Goal: Task Accomplishment & Management: Complete application form

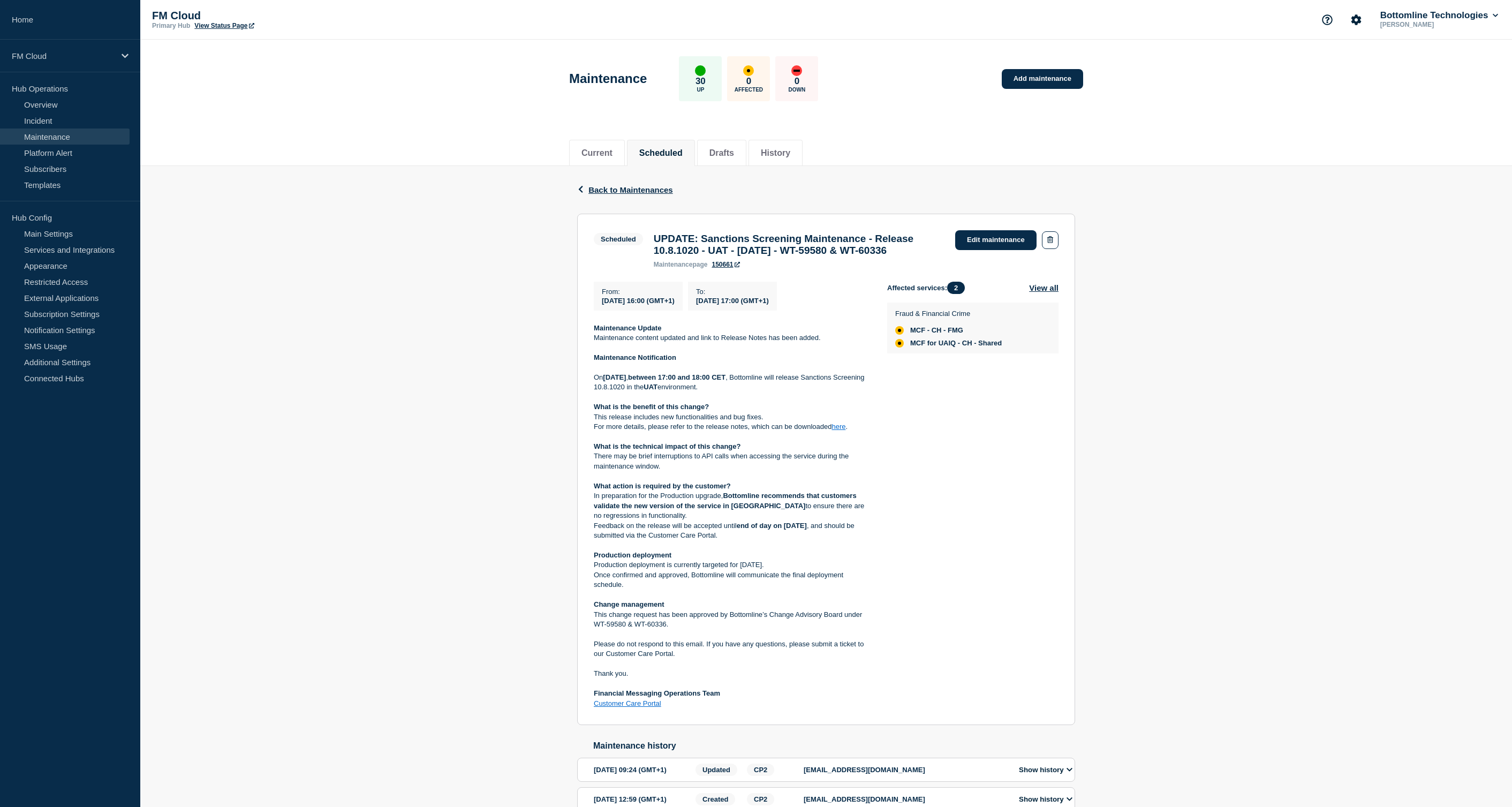
click at [1318, 276] on div "Back Back to Maintenances Scheduled UPDATE: Sanctions Screening Maintenance - R…" at bounding box center [826, 505] width 1371 height 679
click at [49, 54] on p "FM Cloud" at bounding box center [63, 56] width 103 height 9
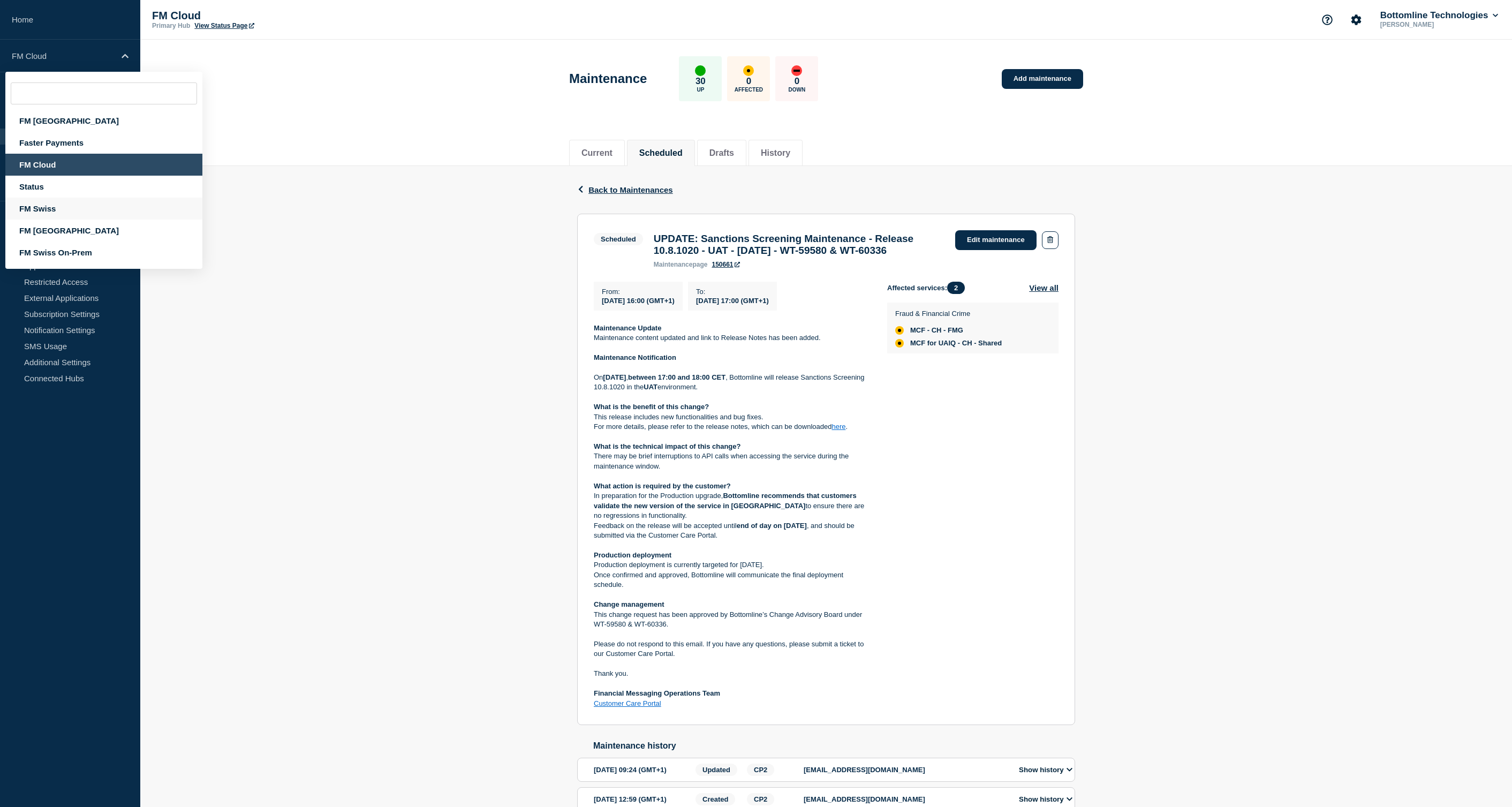
click at [51, 215] on div "FM Swiss" at bounding box center [103, 208] width 197 height 22
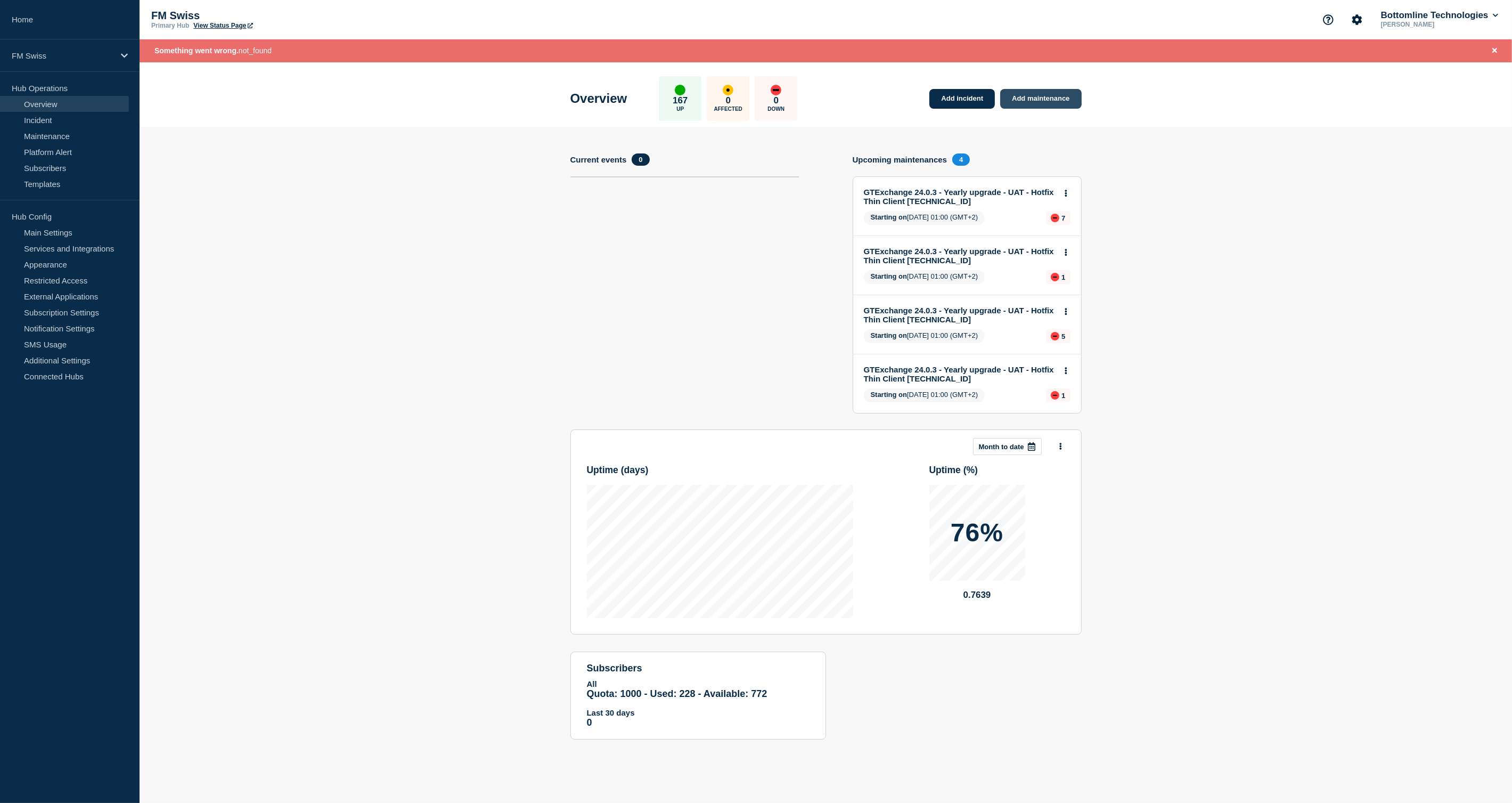
click at [1056, 98] on link "Add maintenance" at bounding box center [1040, 98] width 81 height 19
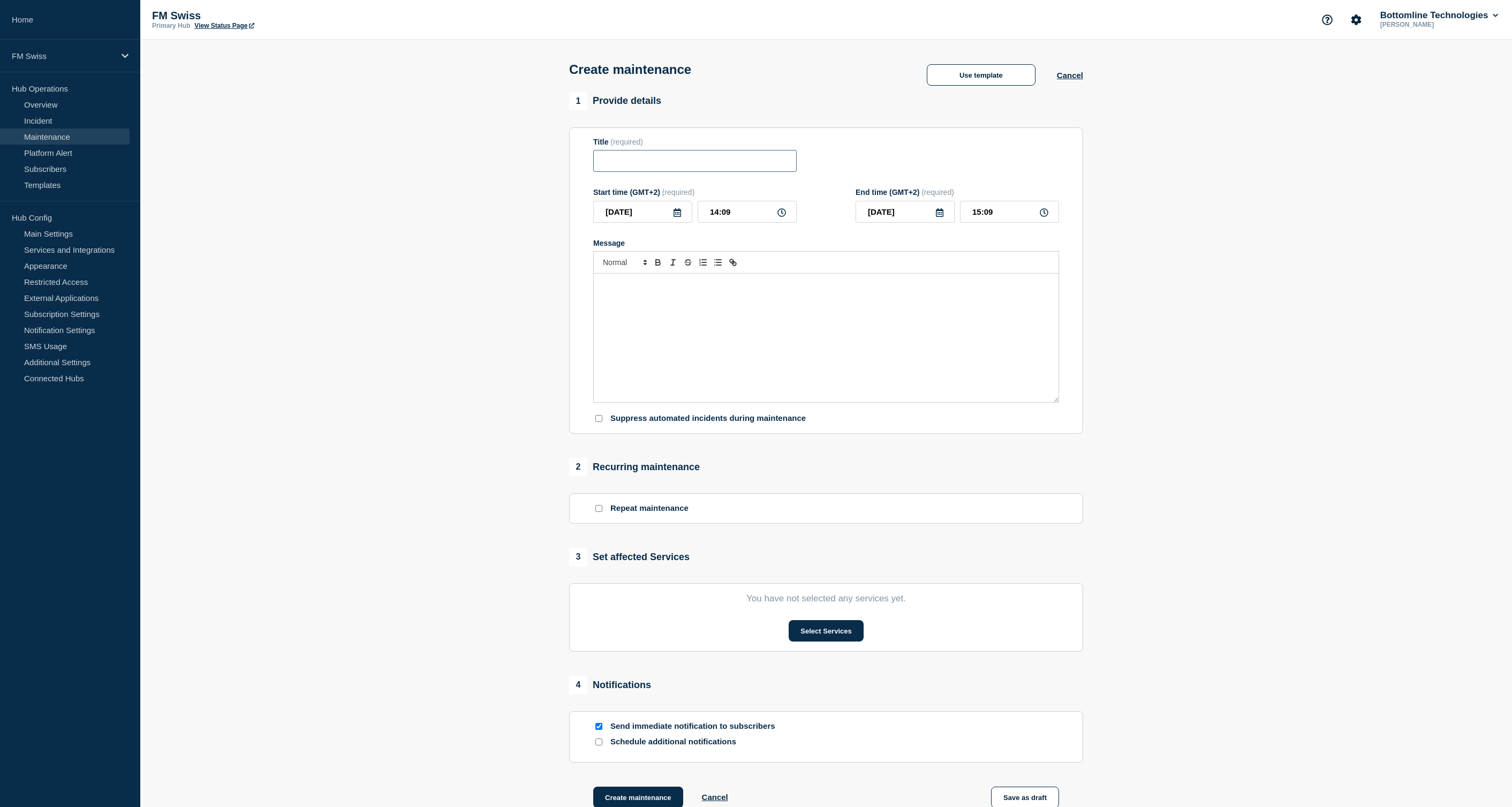
click at [661, 165] on input "Title" at bounding box center [695, 161] width 204 height 22
paste input "UPDATE: Sanctions Screening Maintenance - Release 10.8.1020 - UAT - 14/OCT/2025…"
type input "Sanctions Screening Maintenance - Release 10.8.1020 - UAT - 14/OCT/2025 - WT-59…"
click at [635, 362] on div "Message" at bounding box center [826, 337] width 465 height 128
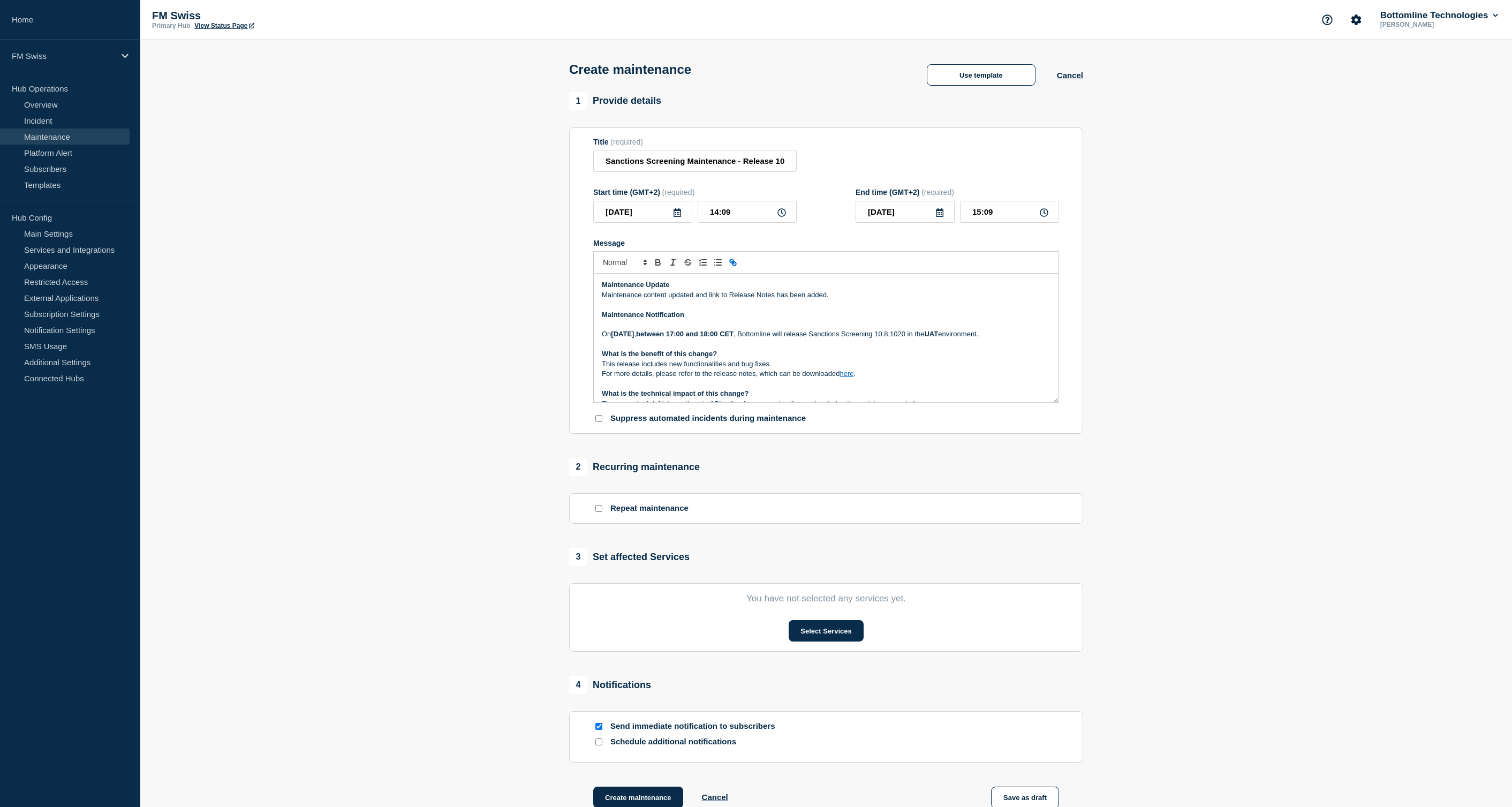
click at [670, 300] on p "Maintenance content updated and link to Release Notes has been added." at bounding box center [826, 295] width 449 height 9
click at [670, 309] on p "Message" at bounding box center [826, 305] width 449 height 9
click at [712, 215] on input "14:09" at bounding box center [746, 211] width 99 height 22
type input "17:09"
type input "18:09"
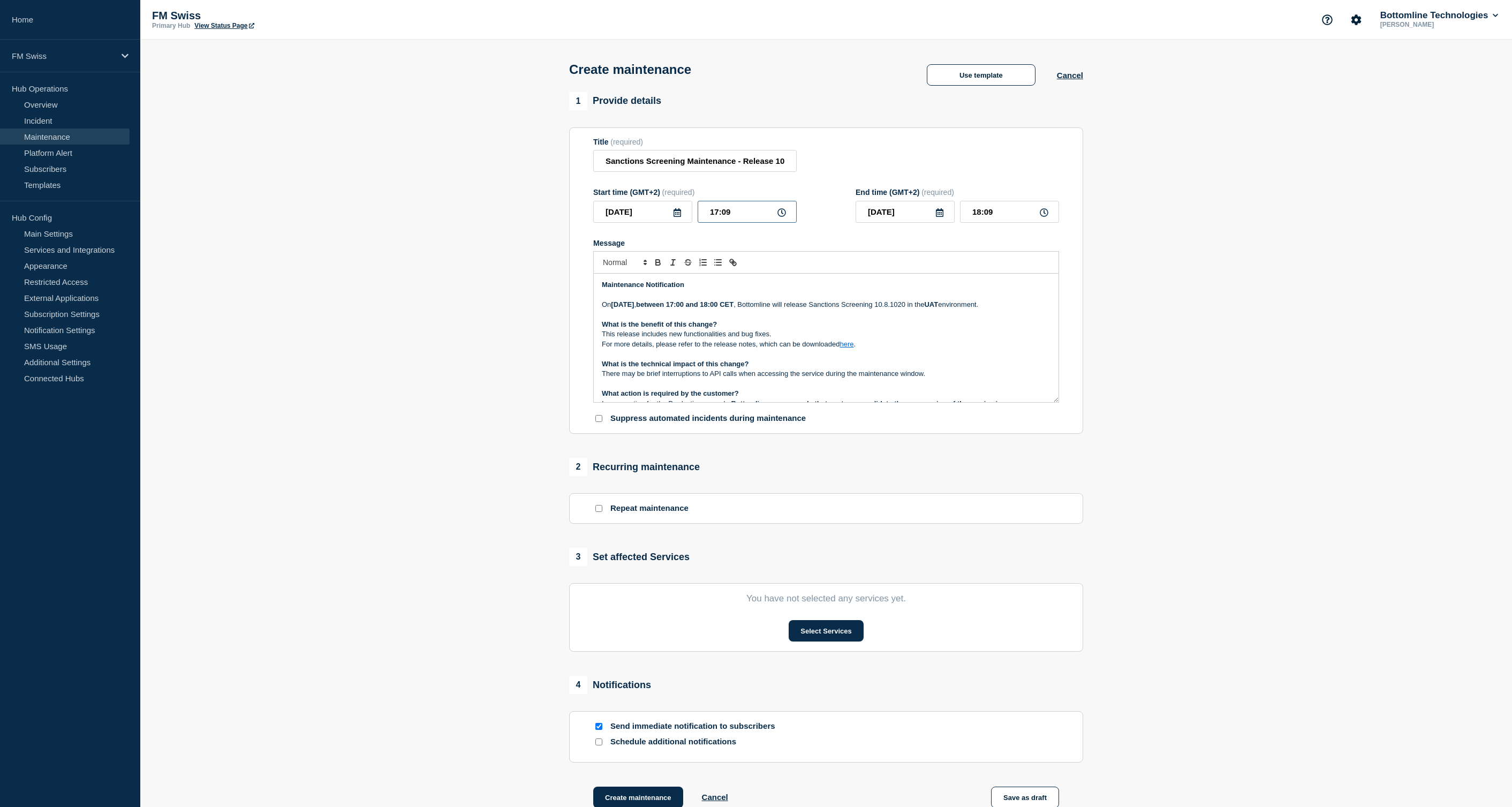
type input "17:00"
type input "18:00"
click at [843, 349] on p "For more details, please refer to the release notes, which can be downloaded he…" at bounding box center [826, 344] width 449 height 9
click at [835, 329] on p "What is the benefit of this change?" at bounding box center [826, 324] width 449 height 9
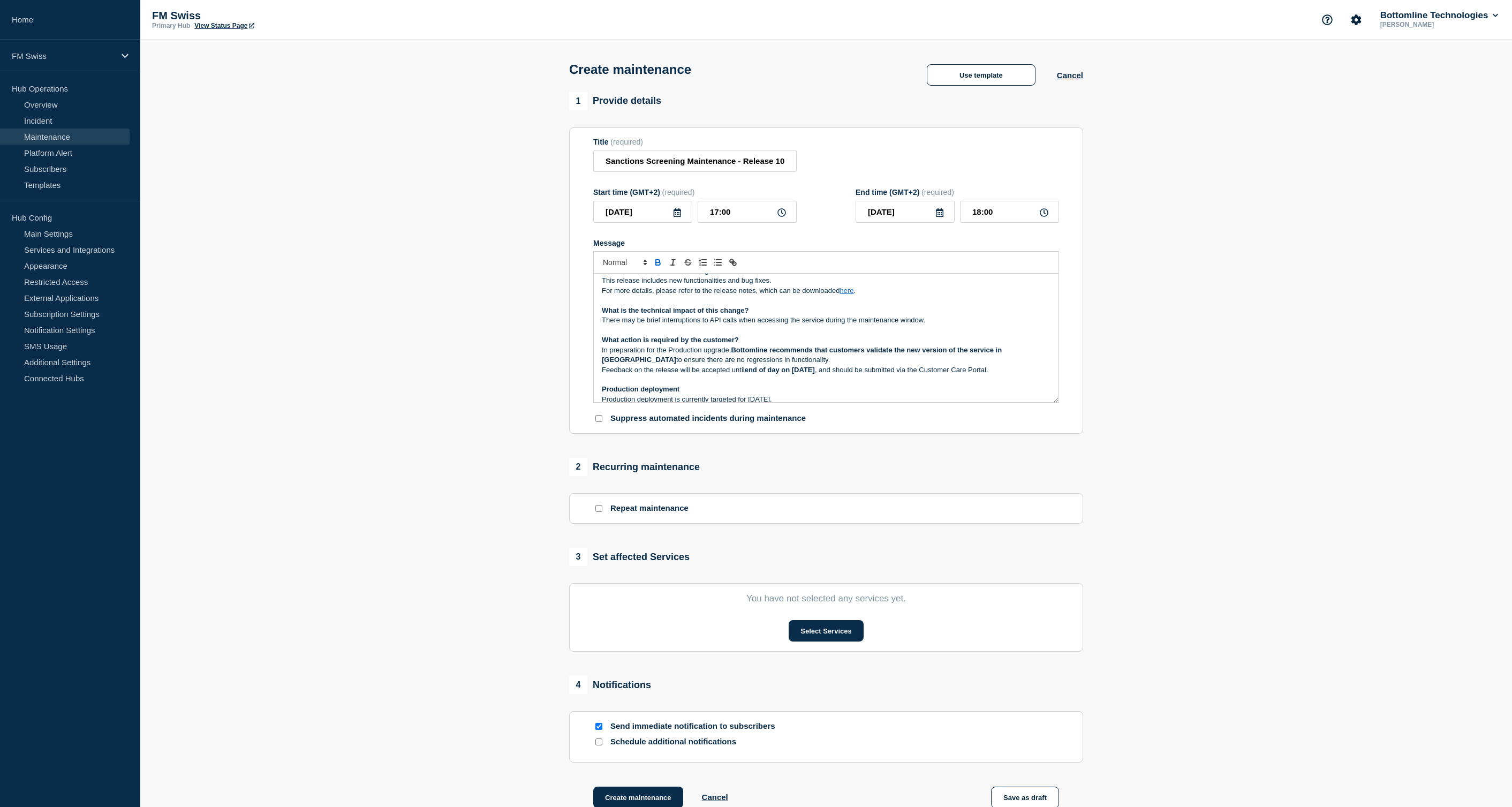
click at [833, 325] on p "There may be brief interruptions to API calls when accessing the service during…" at bounding box center [826, 320] width 449 height 9
click at [847, 364] on strong "Bottomline recommends that customers validate the new version of the service in…" at bounding box center [802, 355] width 402 height 18
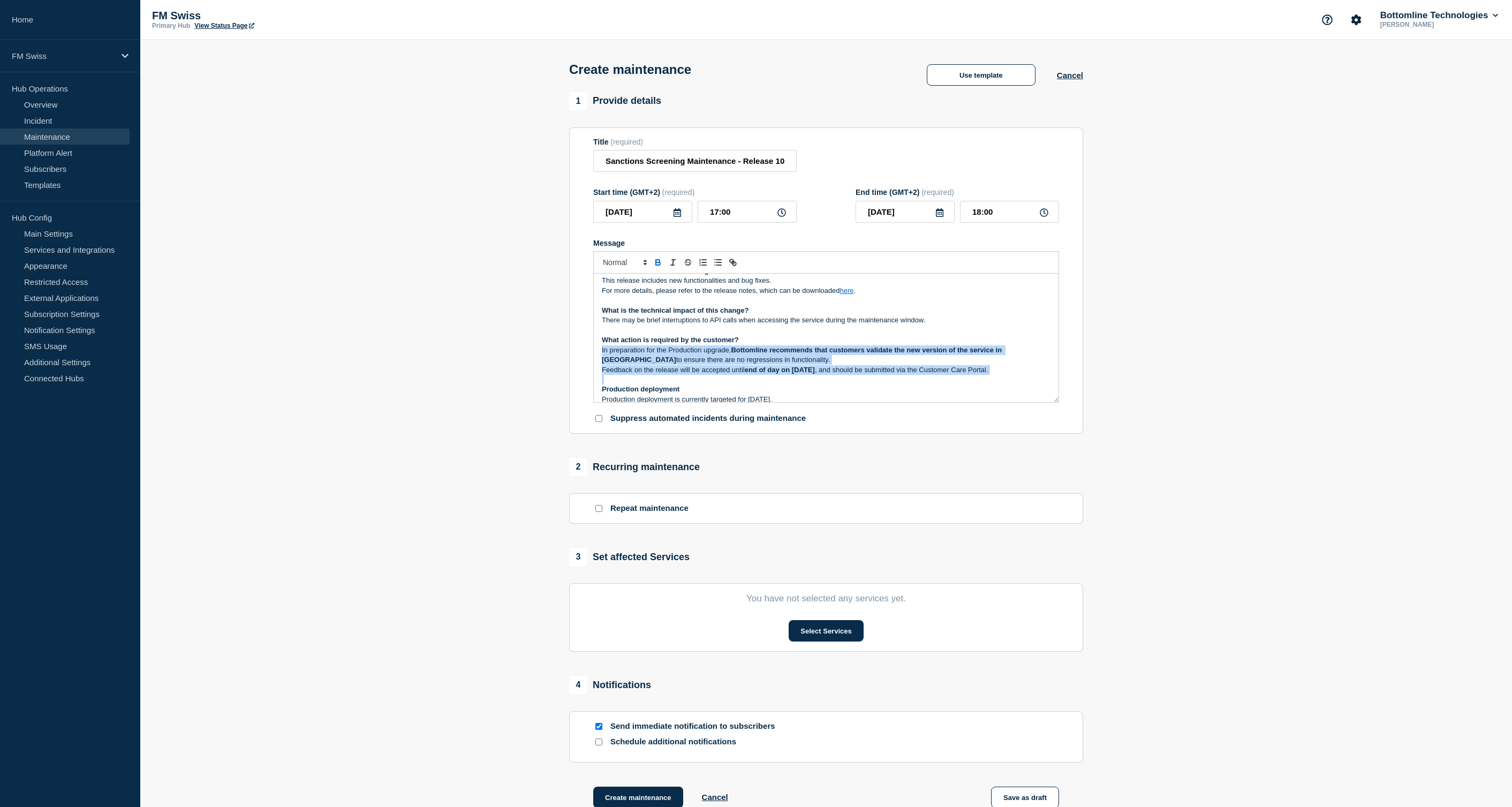
drag, startPoint x: 847, startPoint y: 364, endPoint x: 851, endPoint y: 387, distance: 23.3
click at [851, 387] on div "Maintenance Notification On Tuesday 14th October 2025 , between 17:00 and 18:00…" at bounding box center [826, 337] width 465 height 128
click at [815, 374] on strong "end of day on October 17th, 2025" at bounding box center [780, 369] width 70 height 8
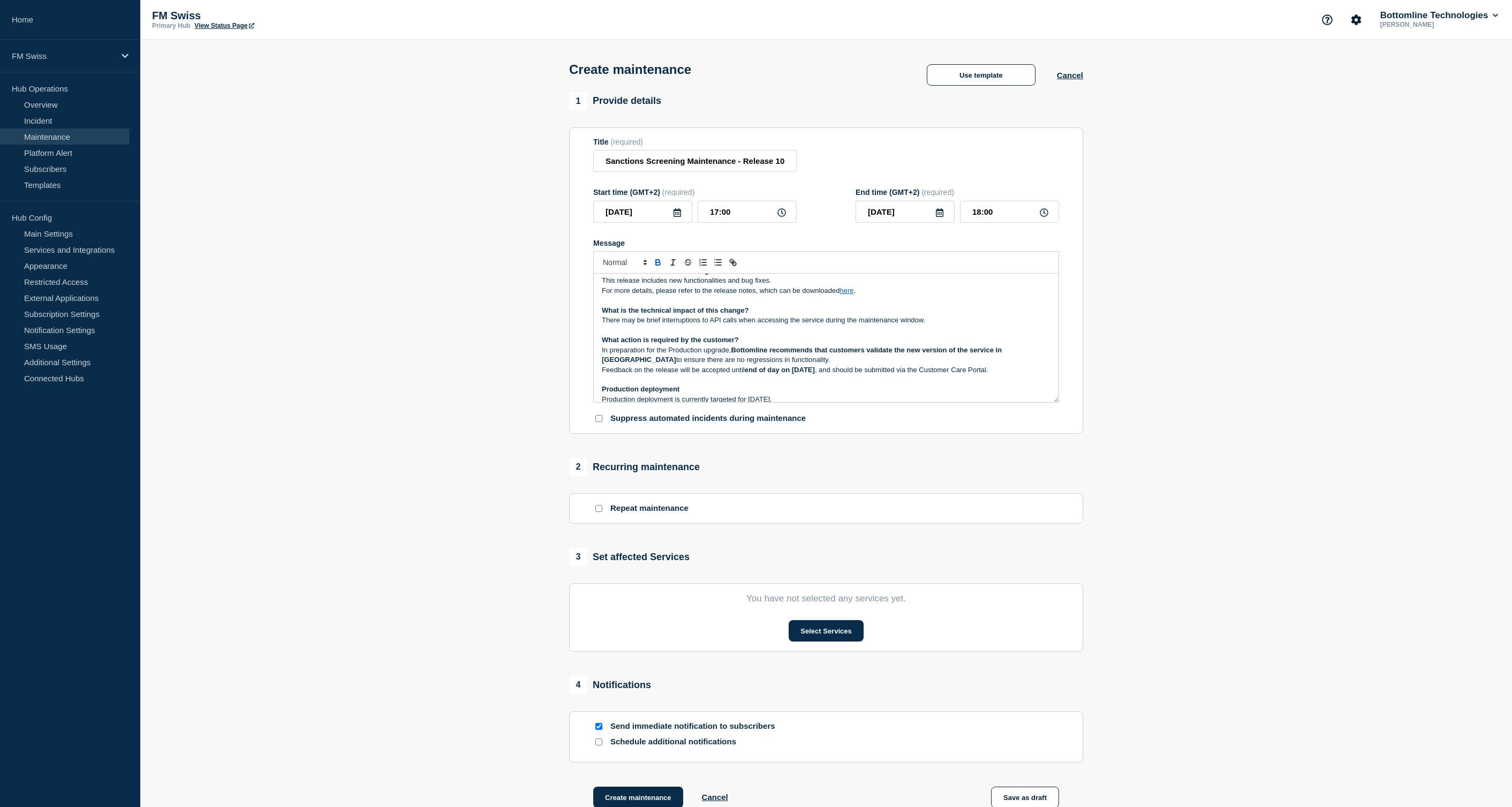
click at [815, 374] on strong "end of day on October 17th, 2025" at bounding box center [780, 369] width 70 height 8
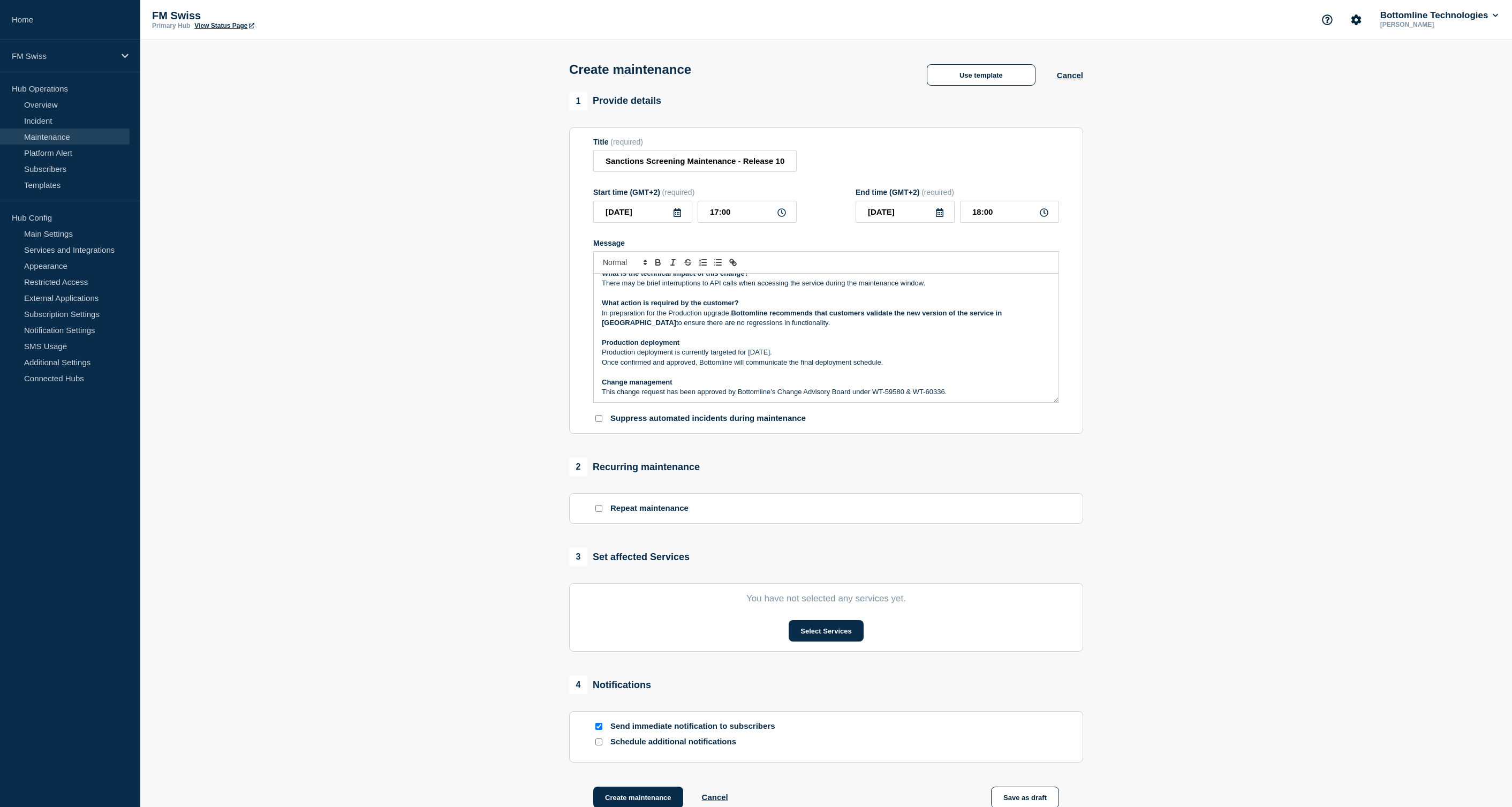
scroll to position [107, 0]
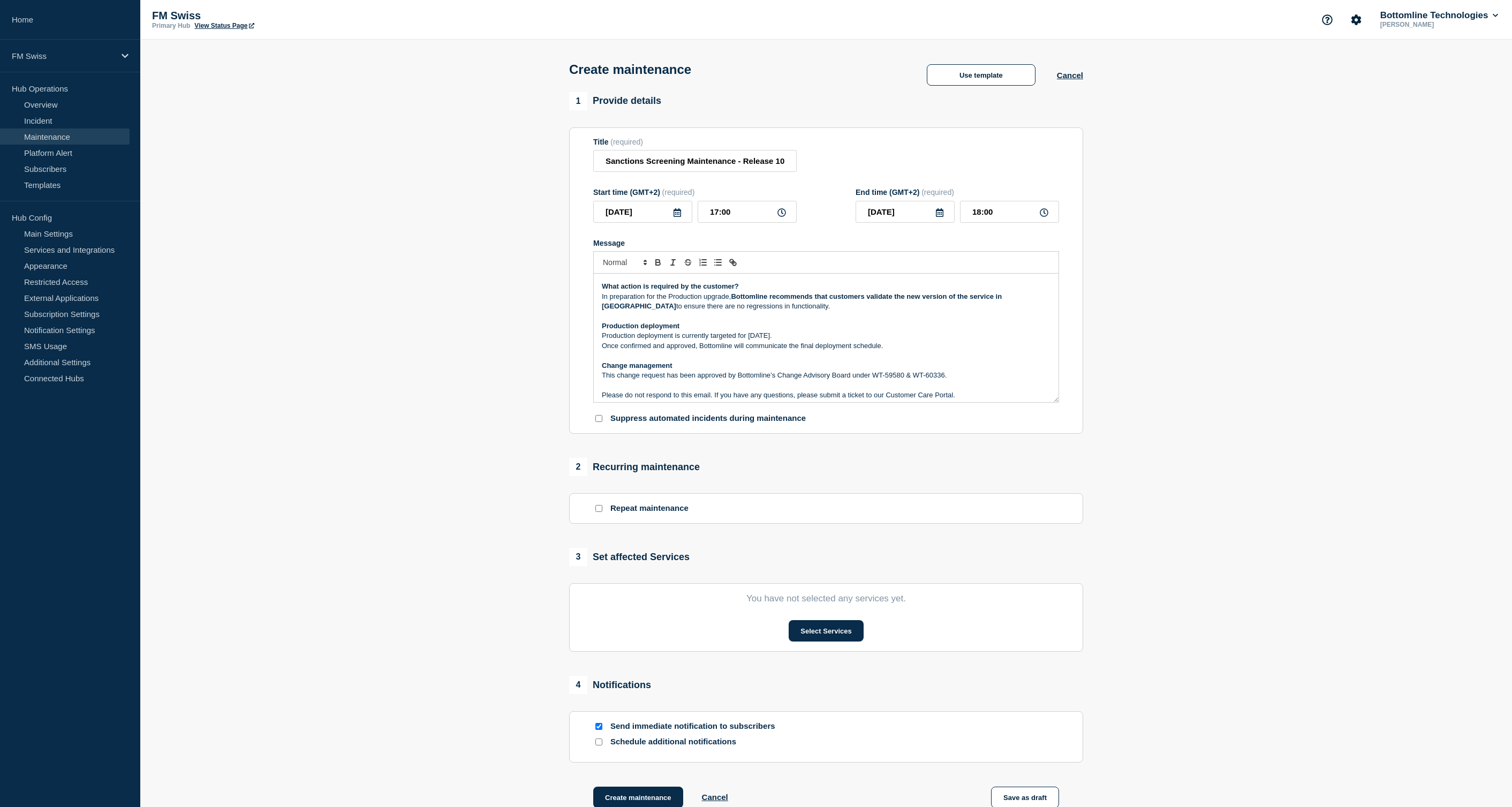
click at [782, 341] on p "Production deployment is currently targeted for October 21st, 2025." at bounding box center [826, 336] width 449 height 9
click at [783, 341] on p "Production deployment is currently targeted for October 21st, 2025." at bounding box center [826, 336] width 449 height 9
click at [774, 341] on p "Production deployment is currently targeted for October 21st, 2025." at bounding box center [826, 336] width 449 height 9
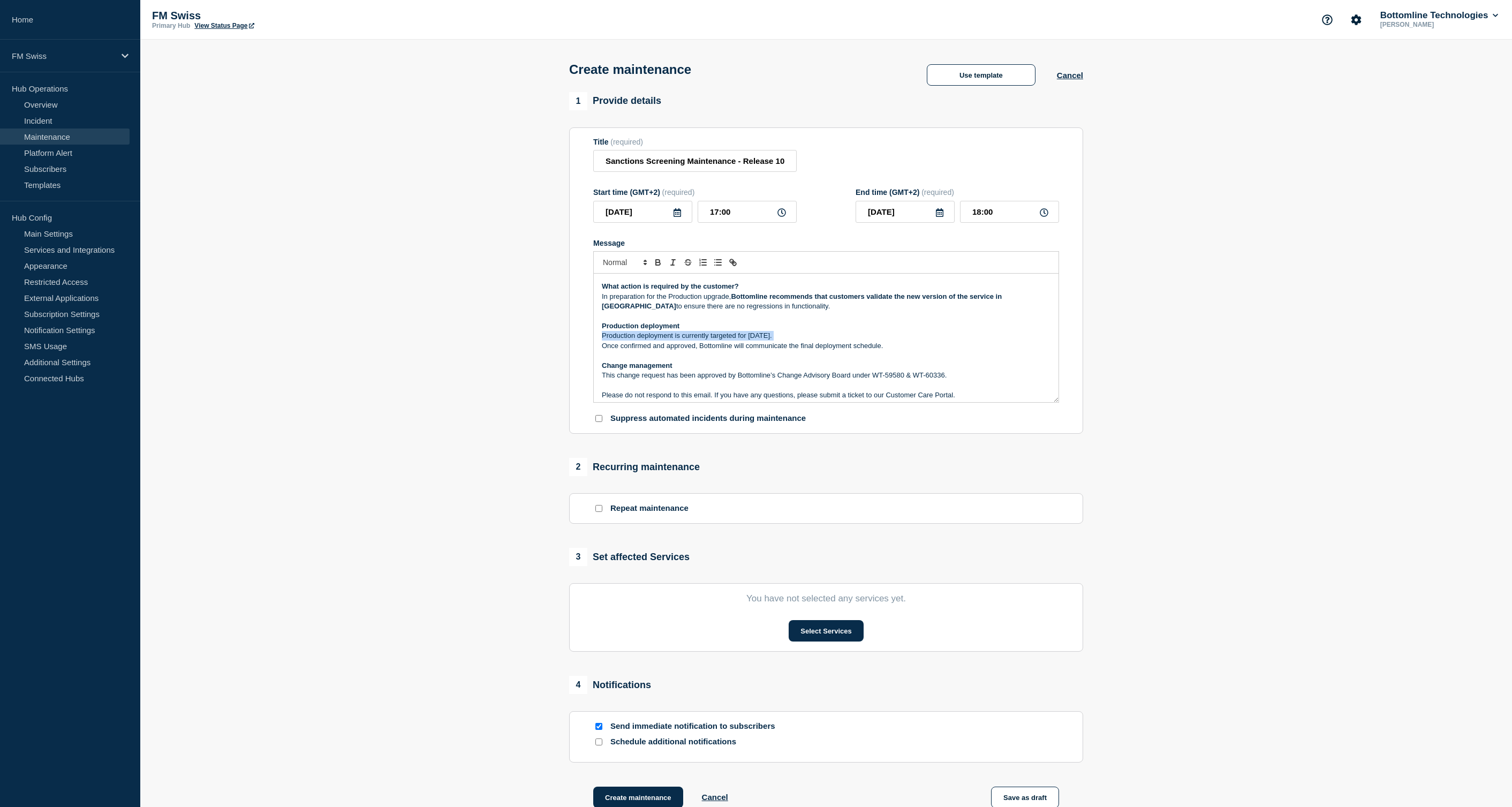
click at [774, 341] on p "Production deployment is currently targeted for October 21st, 2025." at bounding box center [826, 336] width 449 height 9
click at [769, 341] on p "Production deployment is currently targeted for October 21st, 2025." at bounding box center [826, 336] width 449 height 9
drag, startPoint x: 769, startPoint y: 351, endPoint x: 786, endPoint y: 351, distance: 17.0
click at [786, 341] on p "Production deployment is currently targeted for October 21st, 2025." at bounding box center [826, 336] width 449 height 9
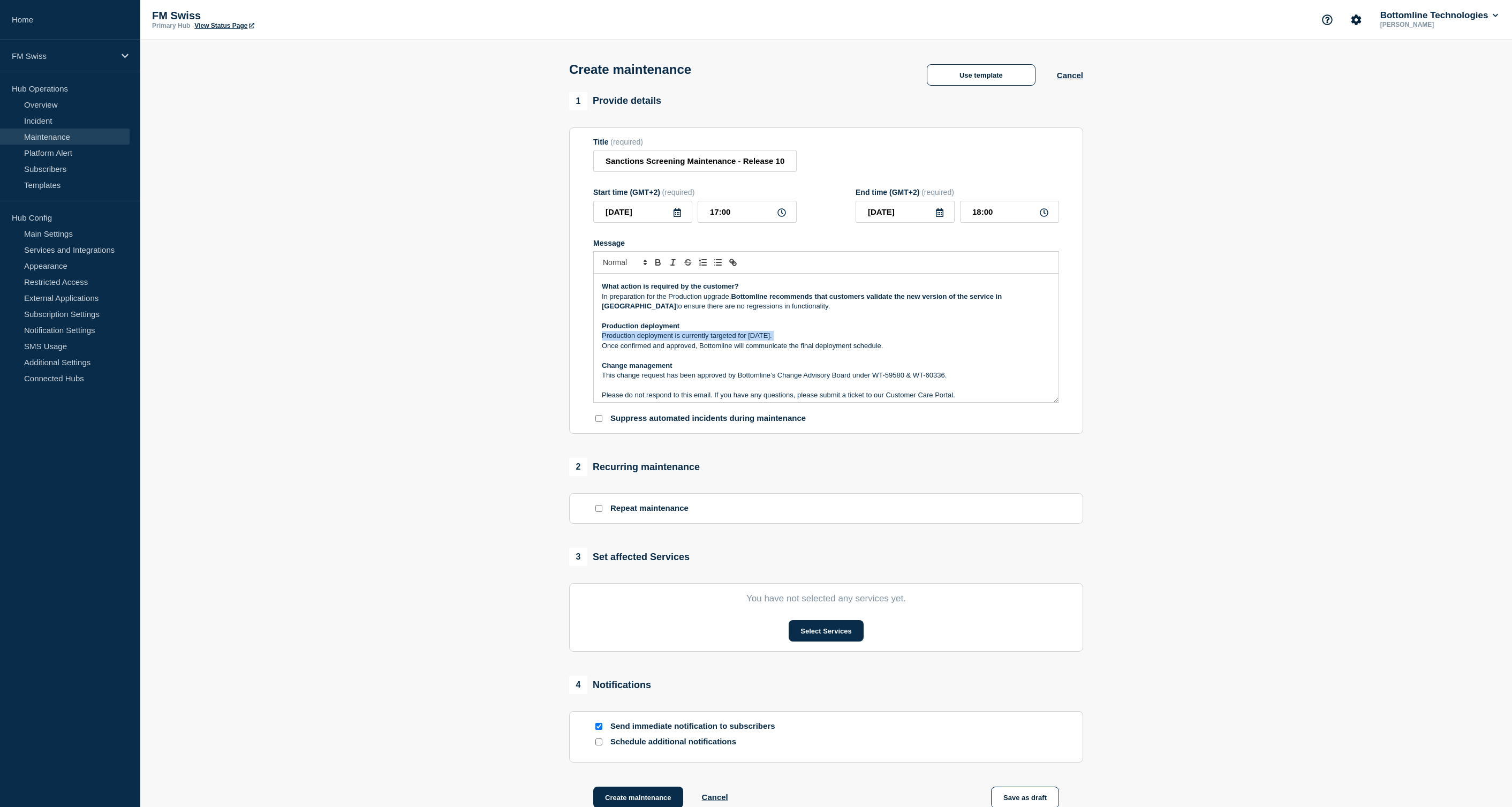
click at [786, 341] on p "Production deployment is currently targeted for October 21st, 2025." at bounding box center [826, 336] width 449 height 9
click at [756, 341] on p "Production deployment is currently targeted for October 21st, 2025." at bounding box center [826, 336] width 449 height 9
click at [754, 341] on p "Production deployment is currently targeted for October 21st, 2025." at bounding box center [826, 336] width 449 height 9
drag, startPoint x: 754, startPoint y: 348, endPoint x: 794, endPoint y: 346, distance: 40.0
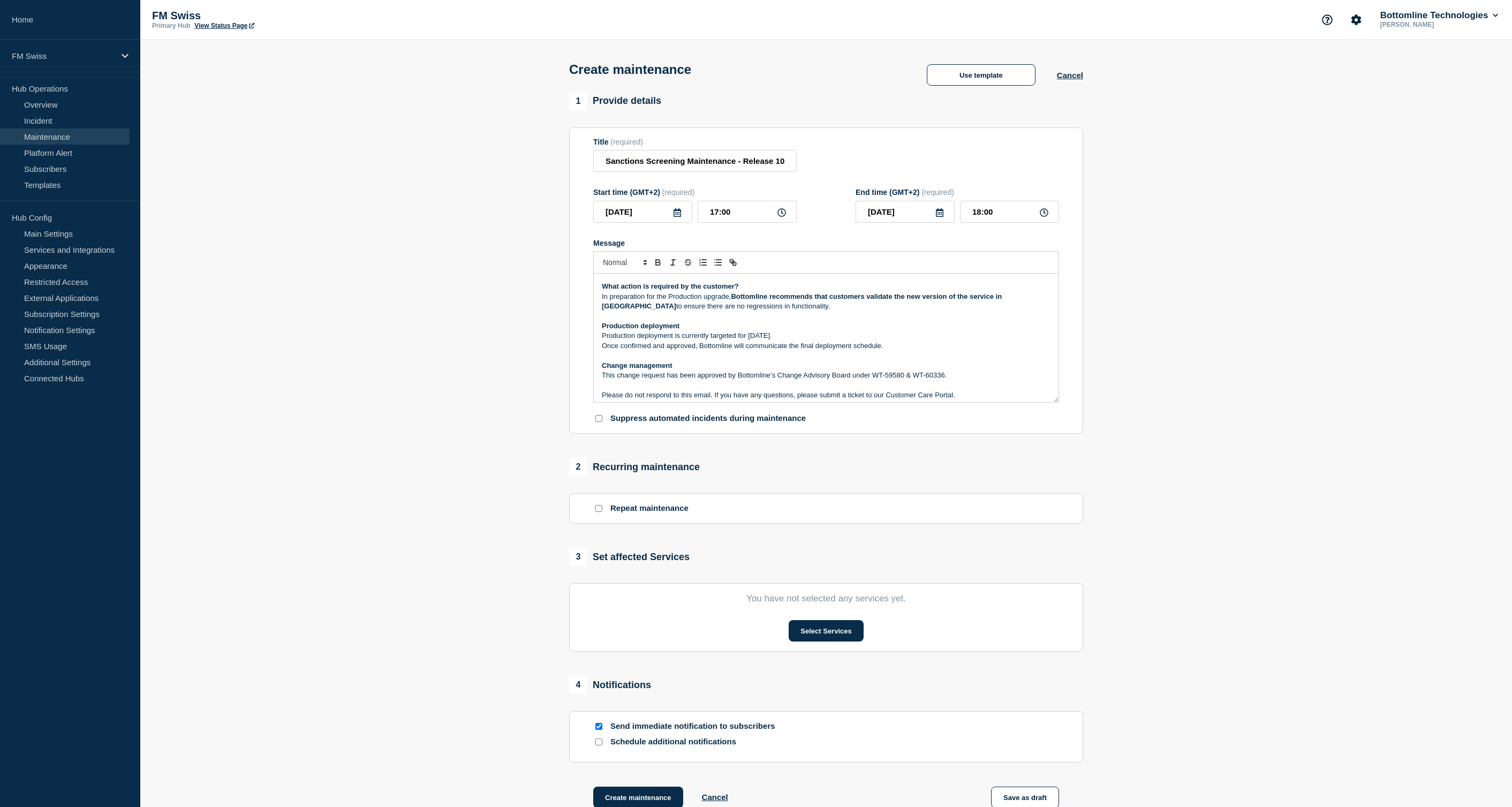
click at [794, 341] on p "Production deployment is currently targeted for October 21st, 2025." at bounding box center [826, 336] width 449 height 9
click at [721, 170] on input "Sanctions Screening Maintenance - Release 10.8.1020 - UAT - 14/OCT/2025 - WT-59…" at bounding box center [695, 161] width 204 height 22
paste input "60333"
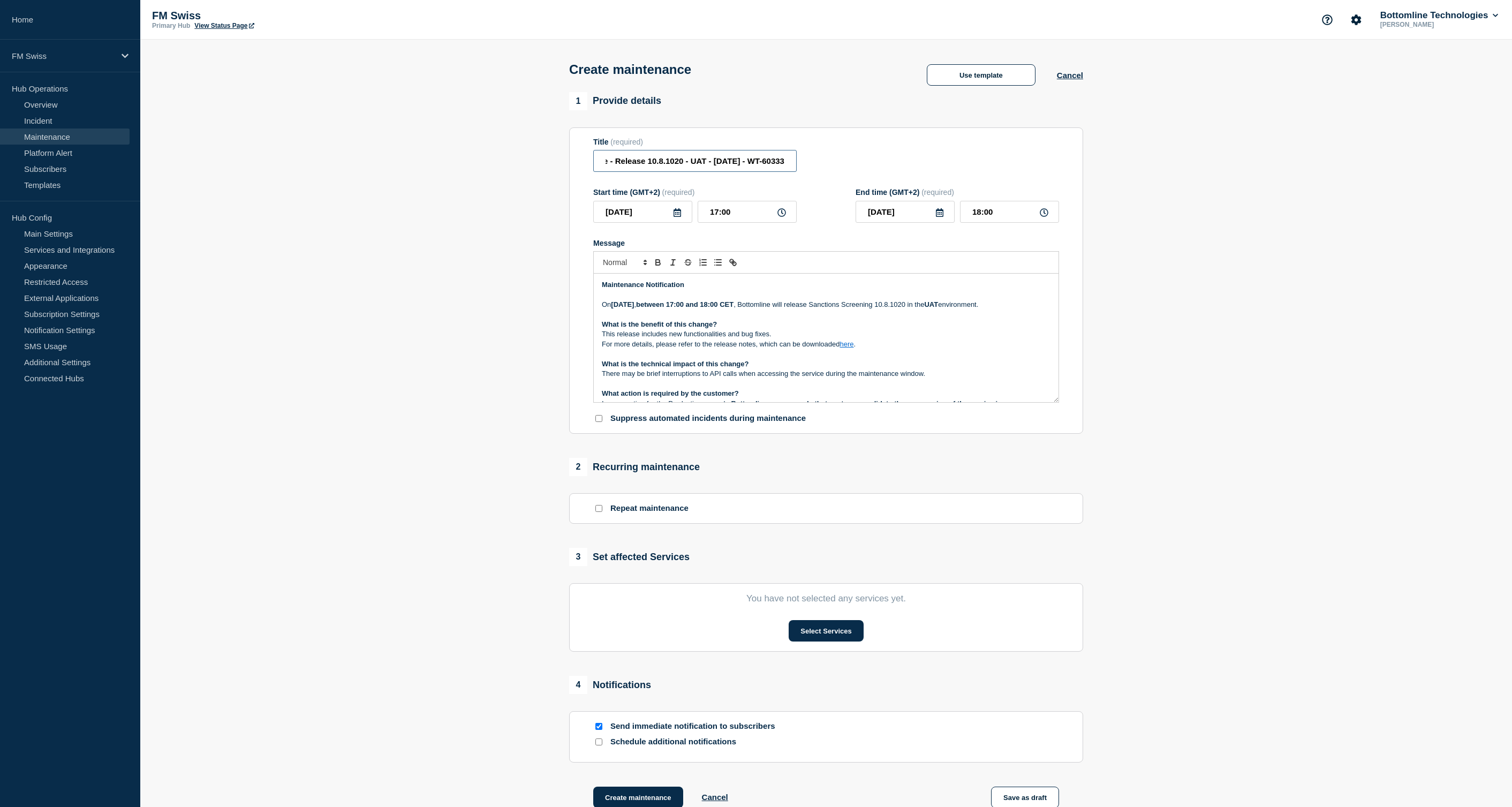
scroll to position [0, 149]
type input "Sanctions Screening Maintenance - Release 10.8.1020 - UAT - 14/OCT/2025 - WT-60…"
click at [736, 368] on strong "What is the technical impact of this change?" at bounding box center [675, 364] width 147 height 8
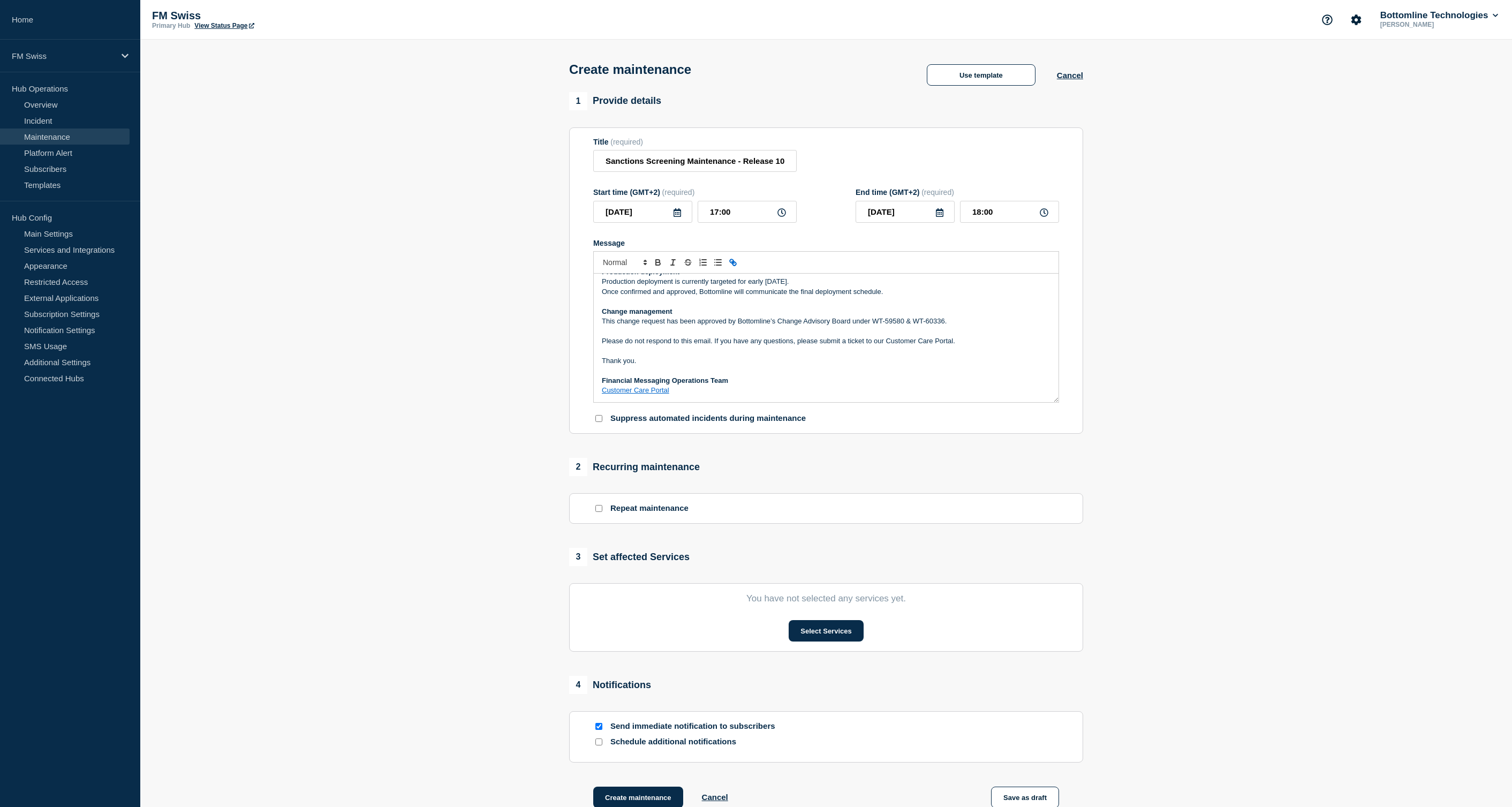
click at [877, 326] on p "This change request has been approved by Bottomline’s Change Advisory Board und…" at bounding box center [826, 321] width 449 height 9
drag, startPoint x: 877, startPoint y: 332, endPoint x: 934, endPoint y: 333, distance: 57.0
click at [934, 326] on p "This change request has been approved by Bottomline’s Change Advisory Board und…" at bounding box center [826, 321] width 449 height 9
click at [919, 365] on p "Thank you." at bounding box center [826, 361] width 449 height 9
click at [634, 394] on link "Customer Care Portal" at bounding box center [635, 390] width 68 height 8
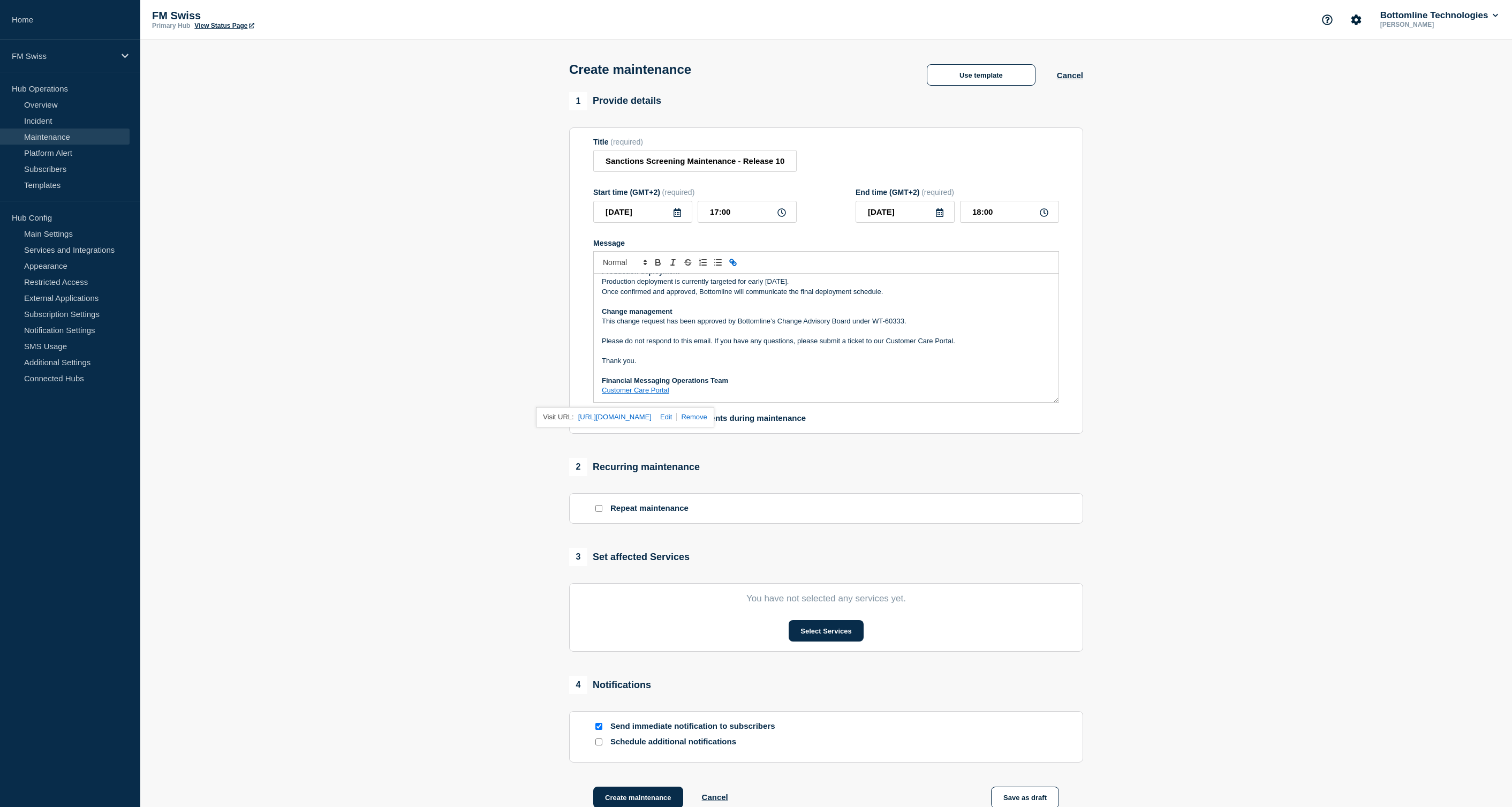
click at [721, 376] on p "Message" at bounding box center [826, 370] width 449 height 9
click at [826, 635] on button "Select Services" at bounding box center [826, 631] width 75 height 22
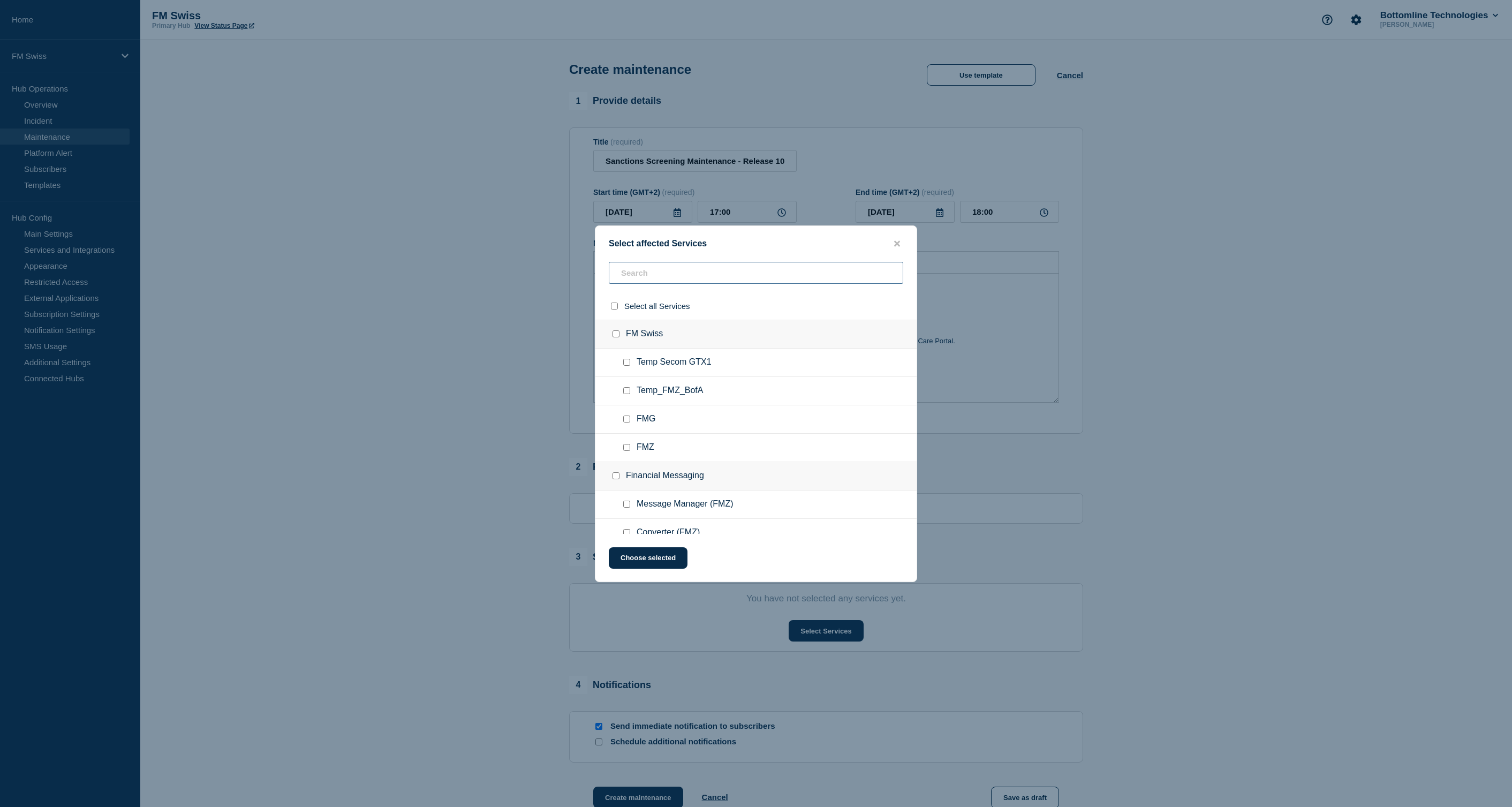
click at [670, 271] on input "text" at bounding box center [756, 273] width 295 height 22
type input "CMF"
checkbox input "true"
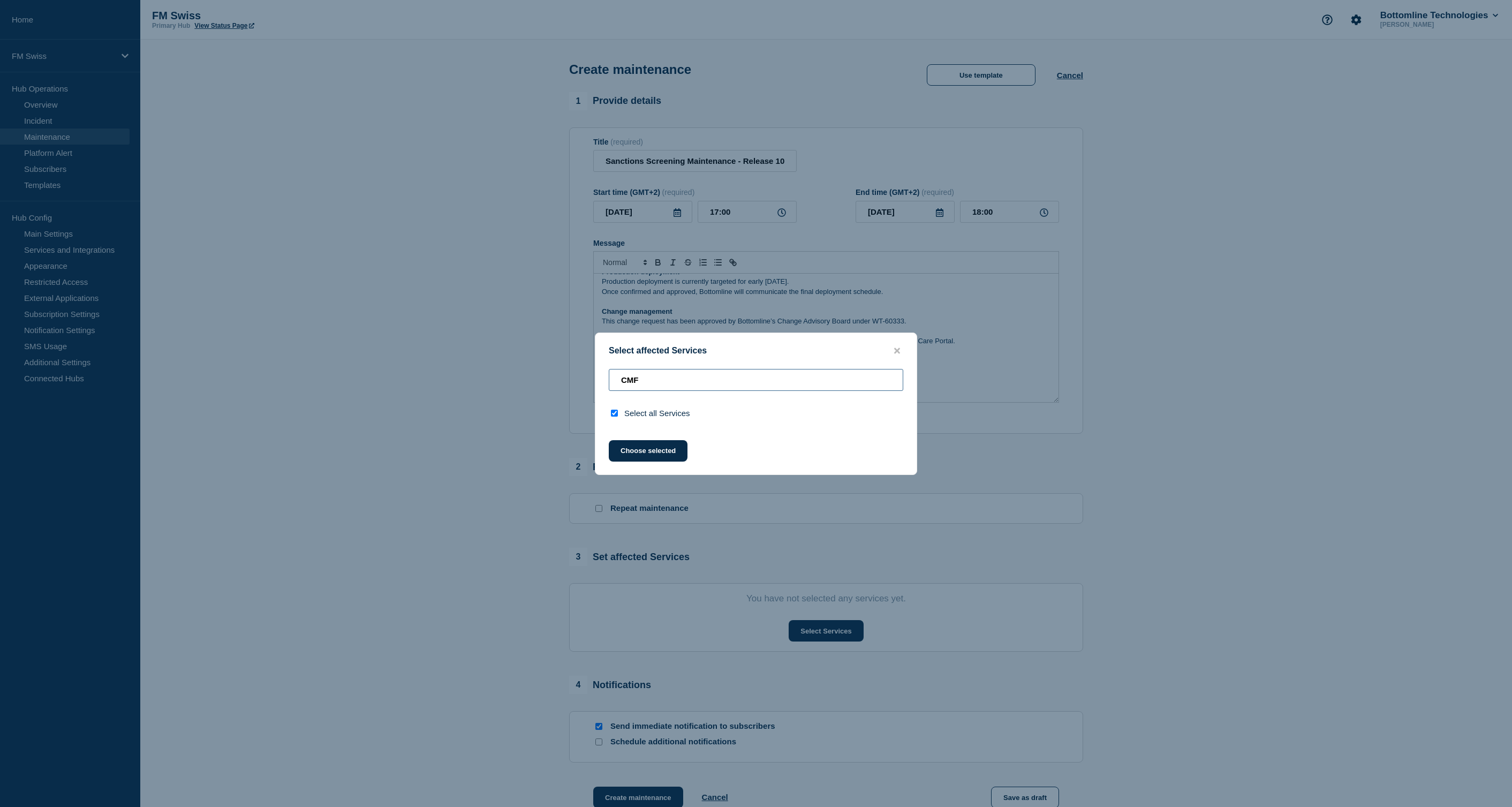
type input "CM"
checkbox input "false"
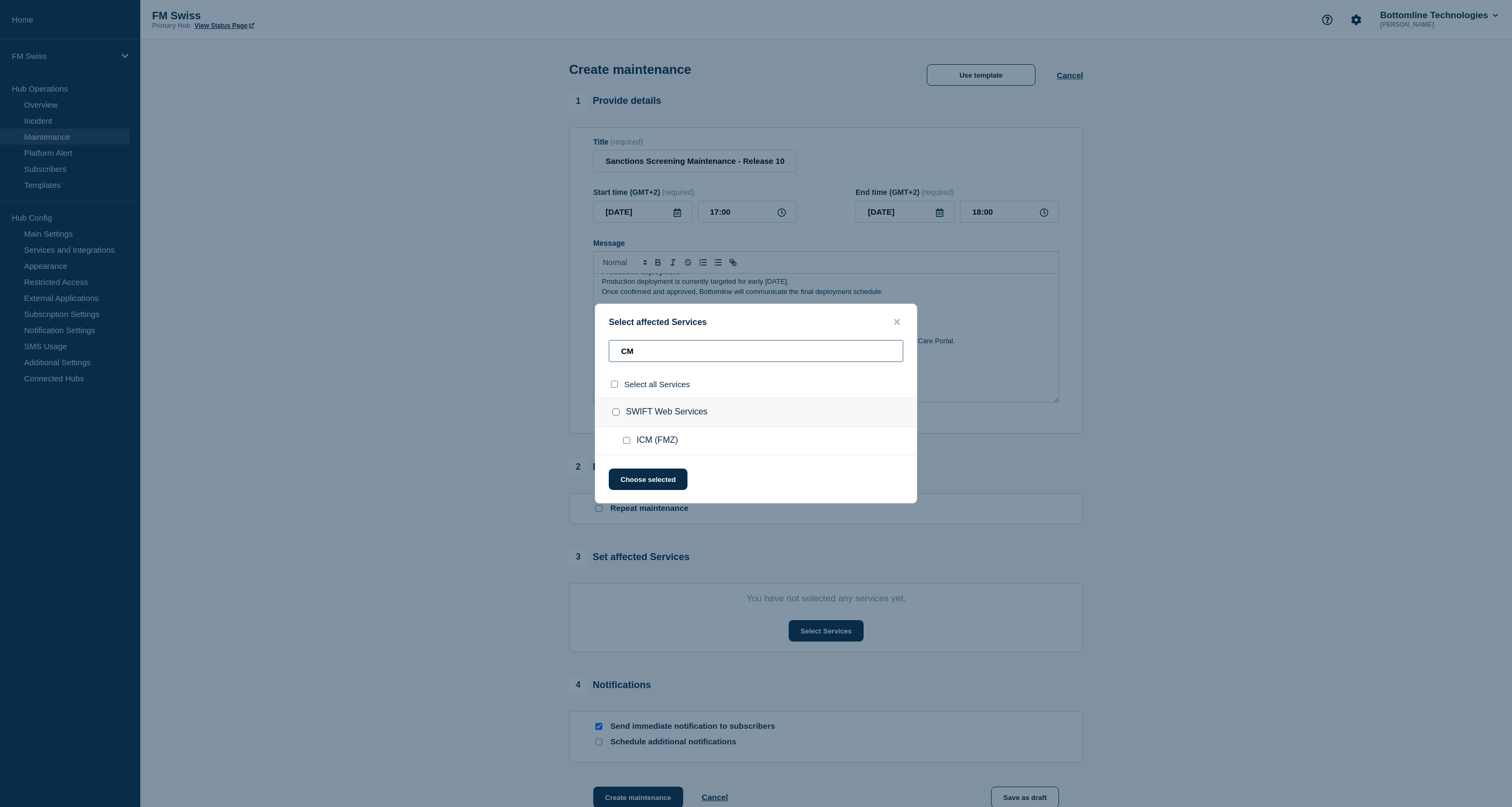
type input "C"
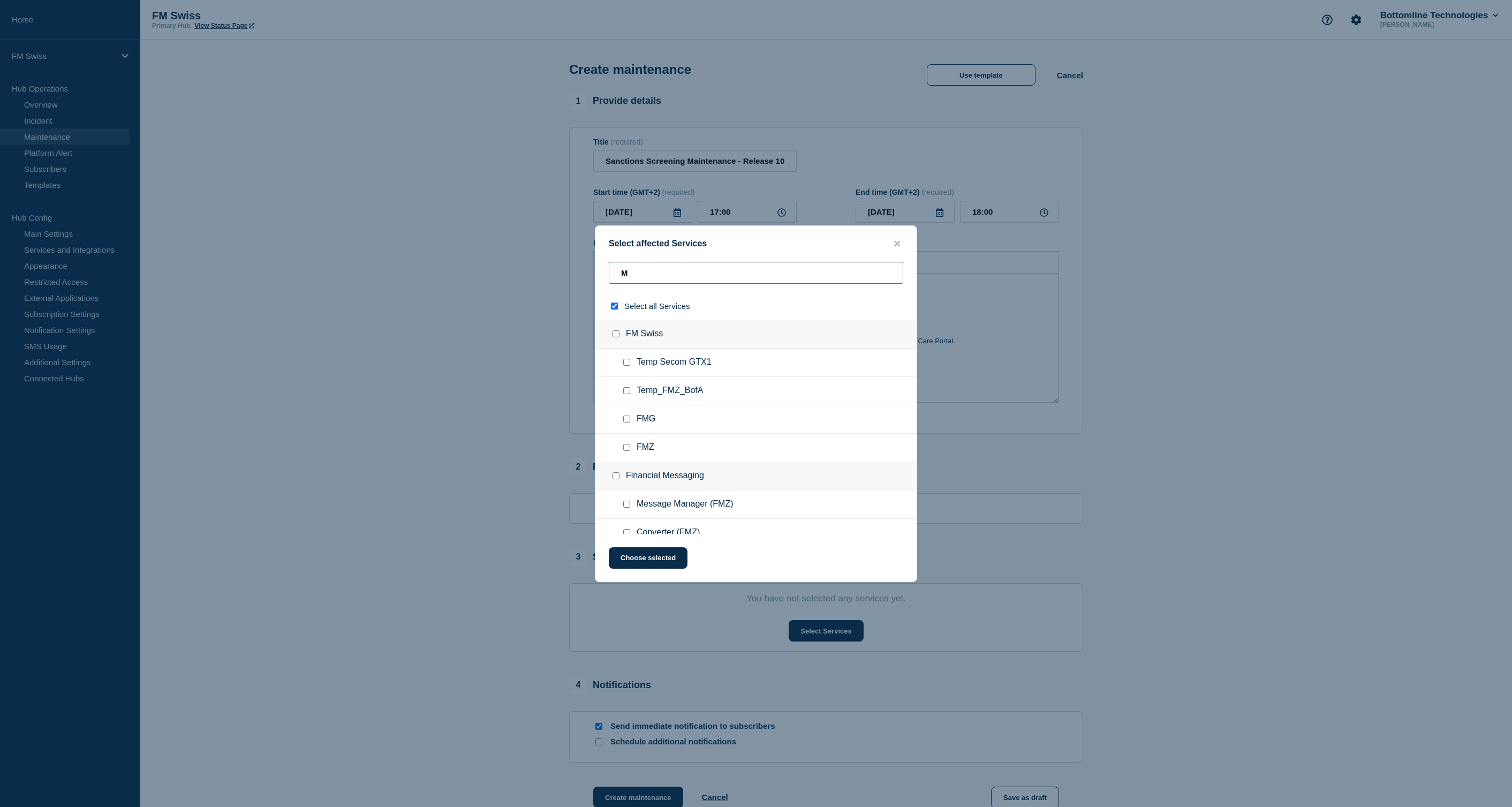
type input "MC"
checkbox input "true"
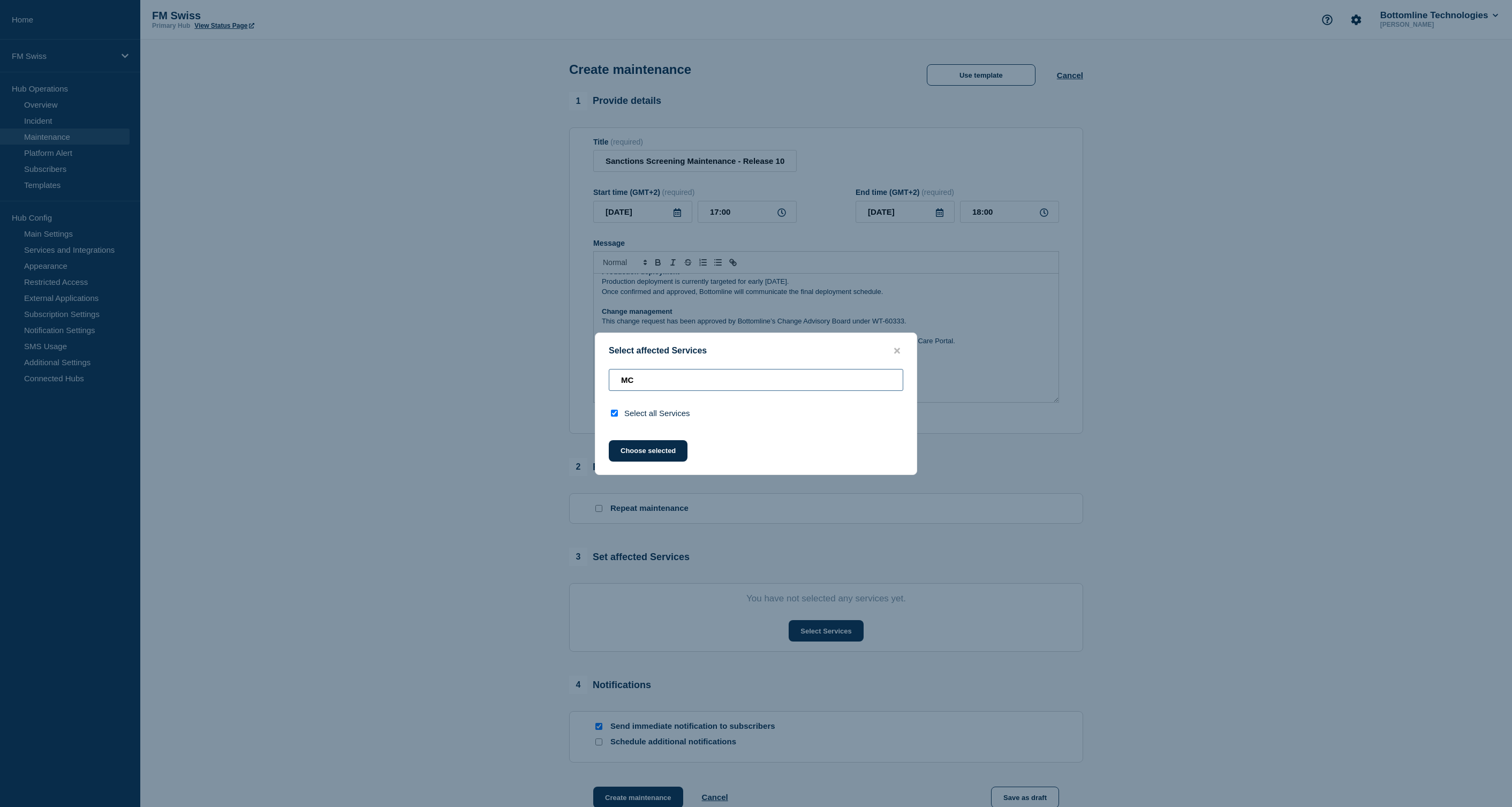
type input "M"
checkbox input "false"
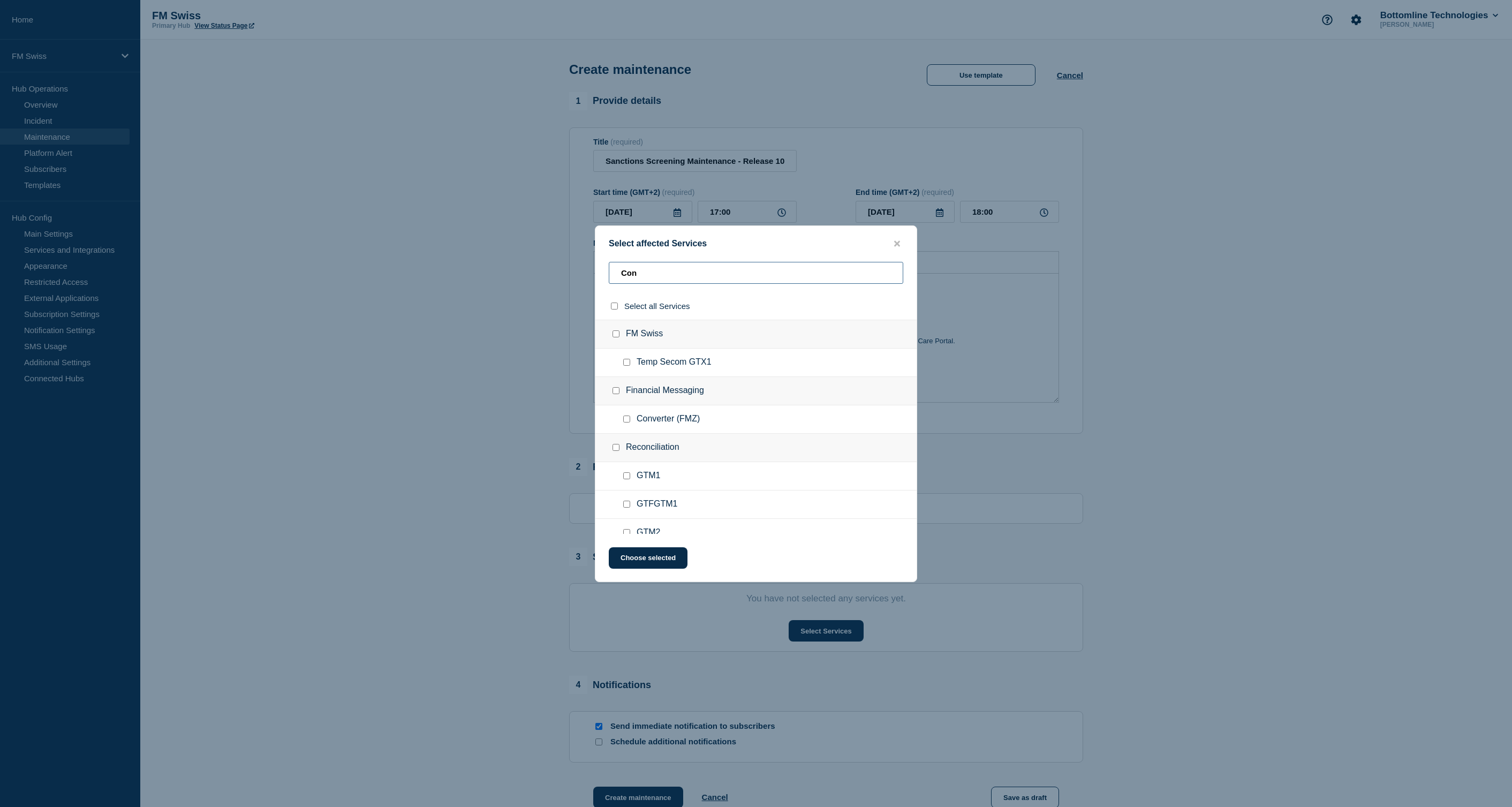
type input "Conf"
checkbox input "true"
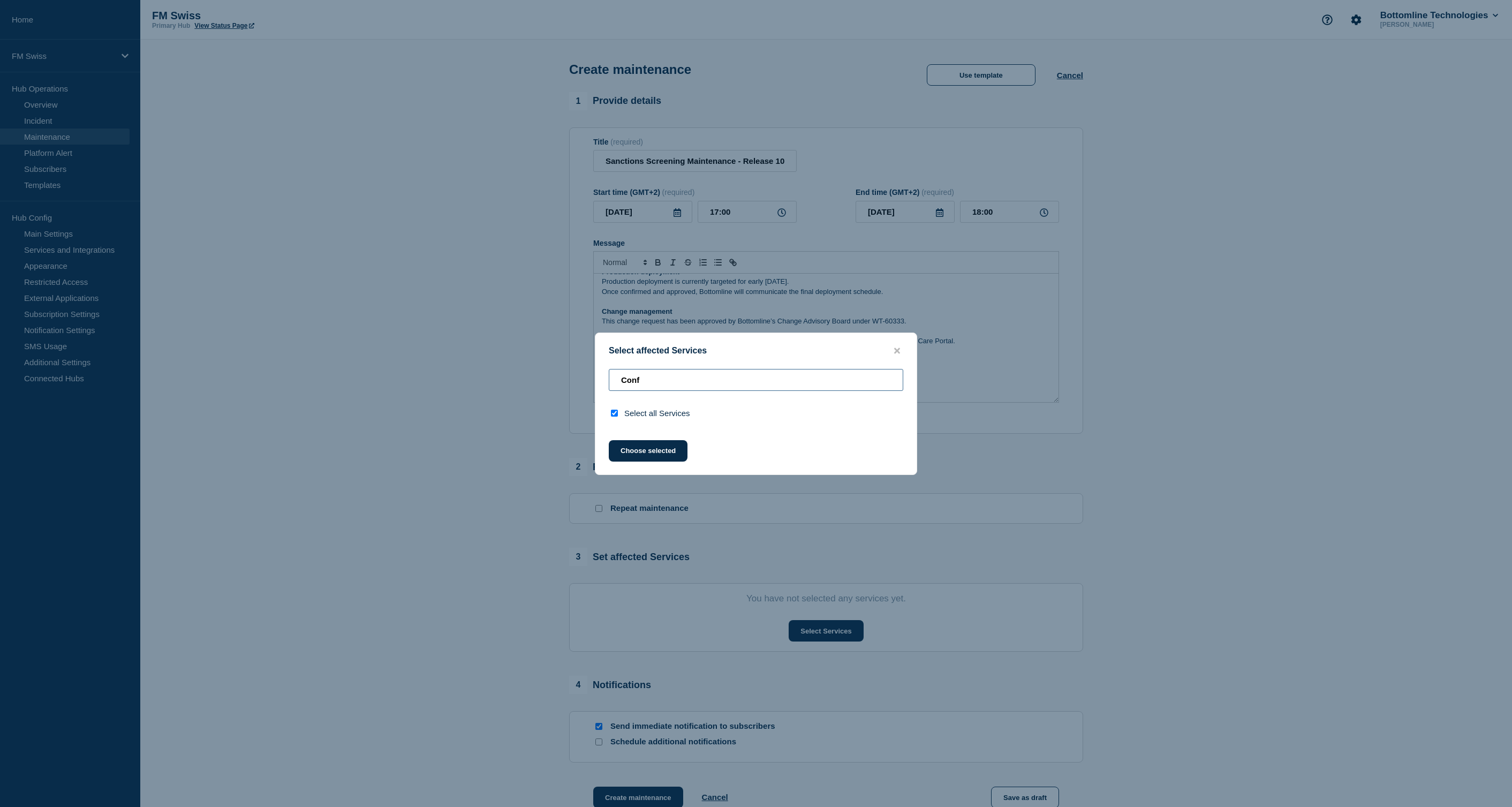
type input "Con"
checkbox input "false"
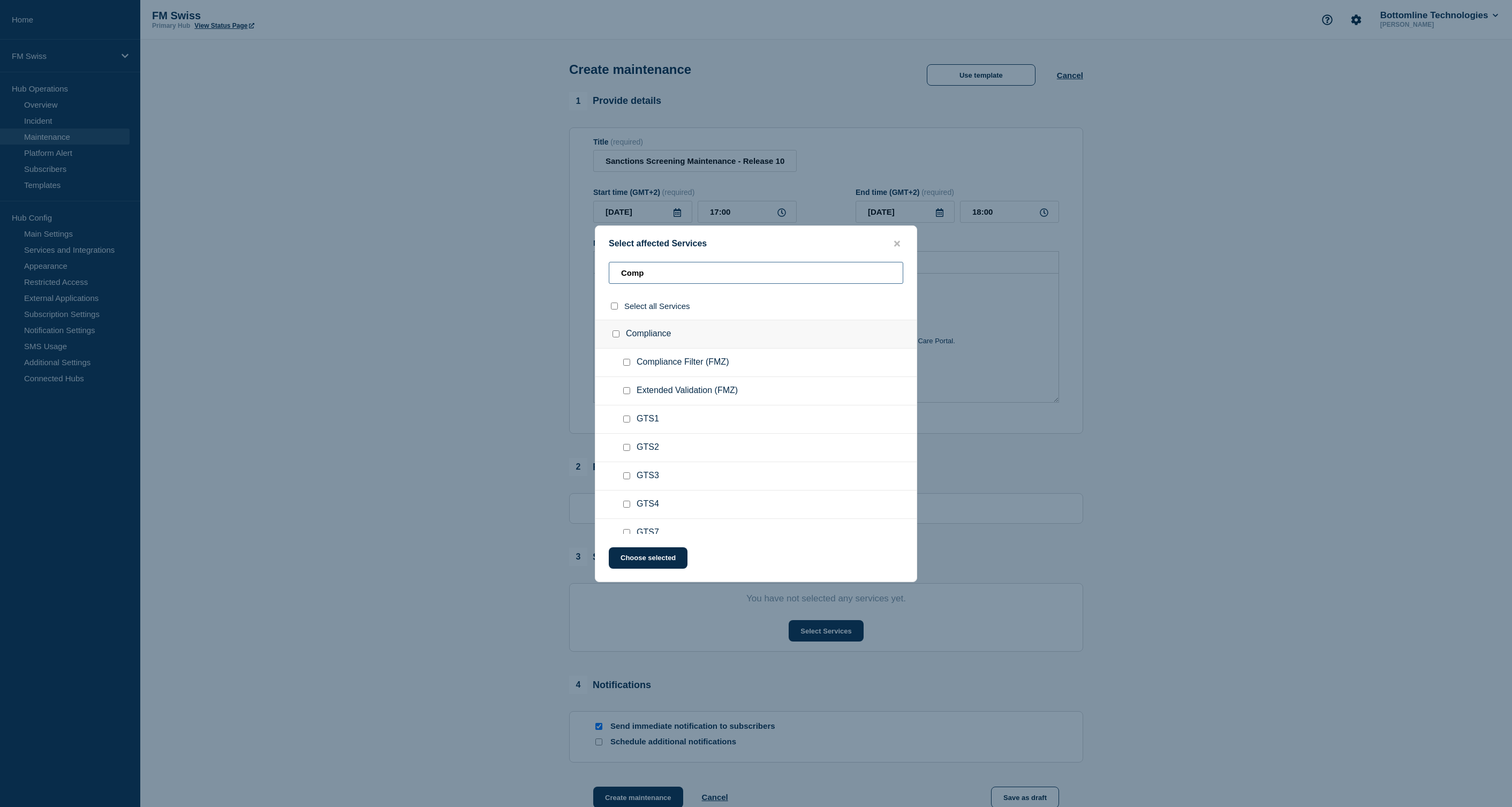
type input "Comp"
click at [692, 362] on span "Compliance Filter (FMZ)" at bounding box center [683, 362] width 92 height 11
click at [634, 362] on div at bounding box center [629, 362] width 16 height 11
click at [629, 360] on input "Compliance Filter (FMZ) checkbox" at bounding box center [626, 362] width 7 height 7
checkbox input "true"
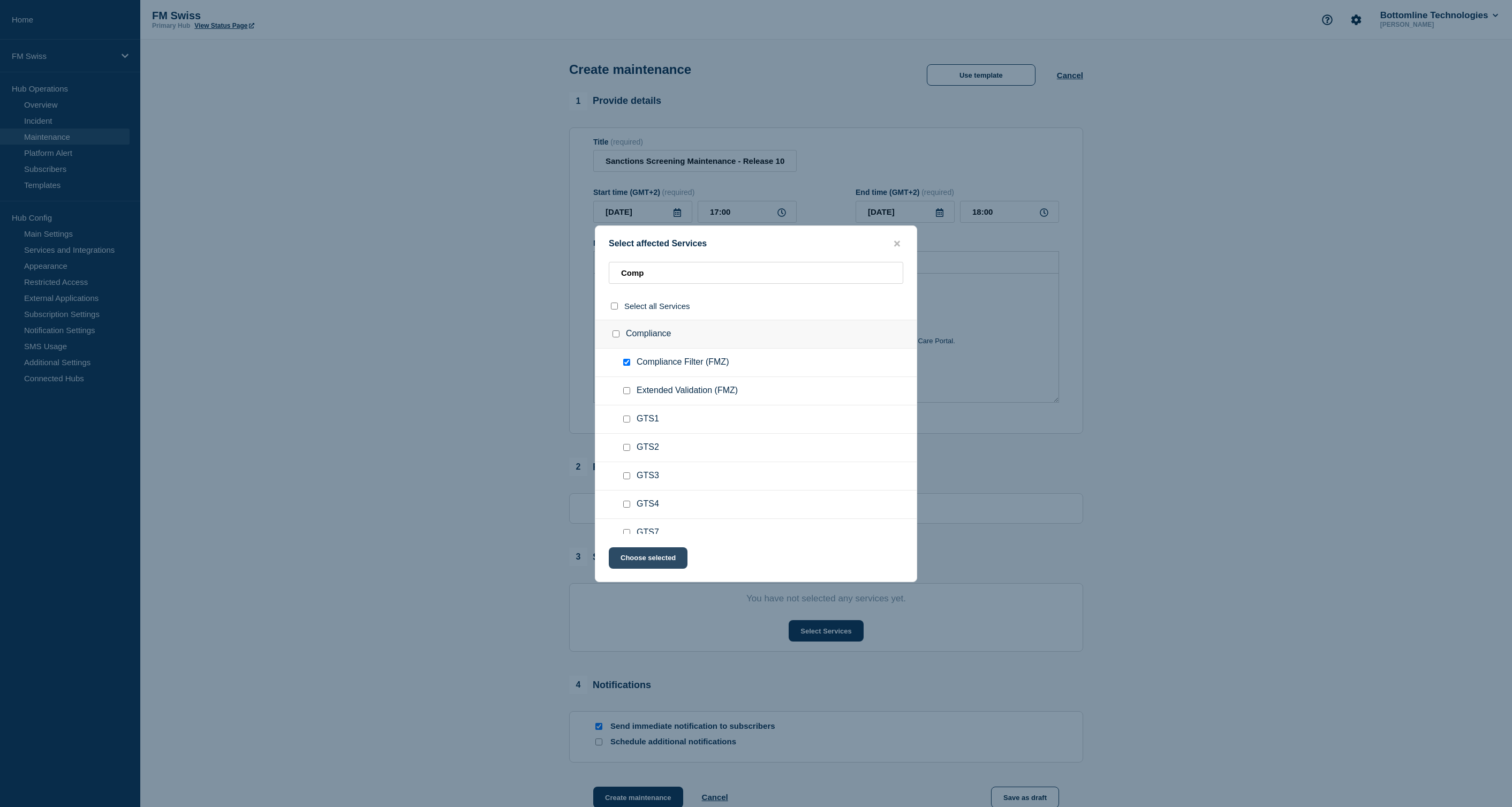
click at [655, 563] on button "Choose selected" at bounding box center [648, 558] width 79 height 22
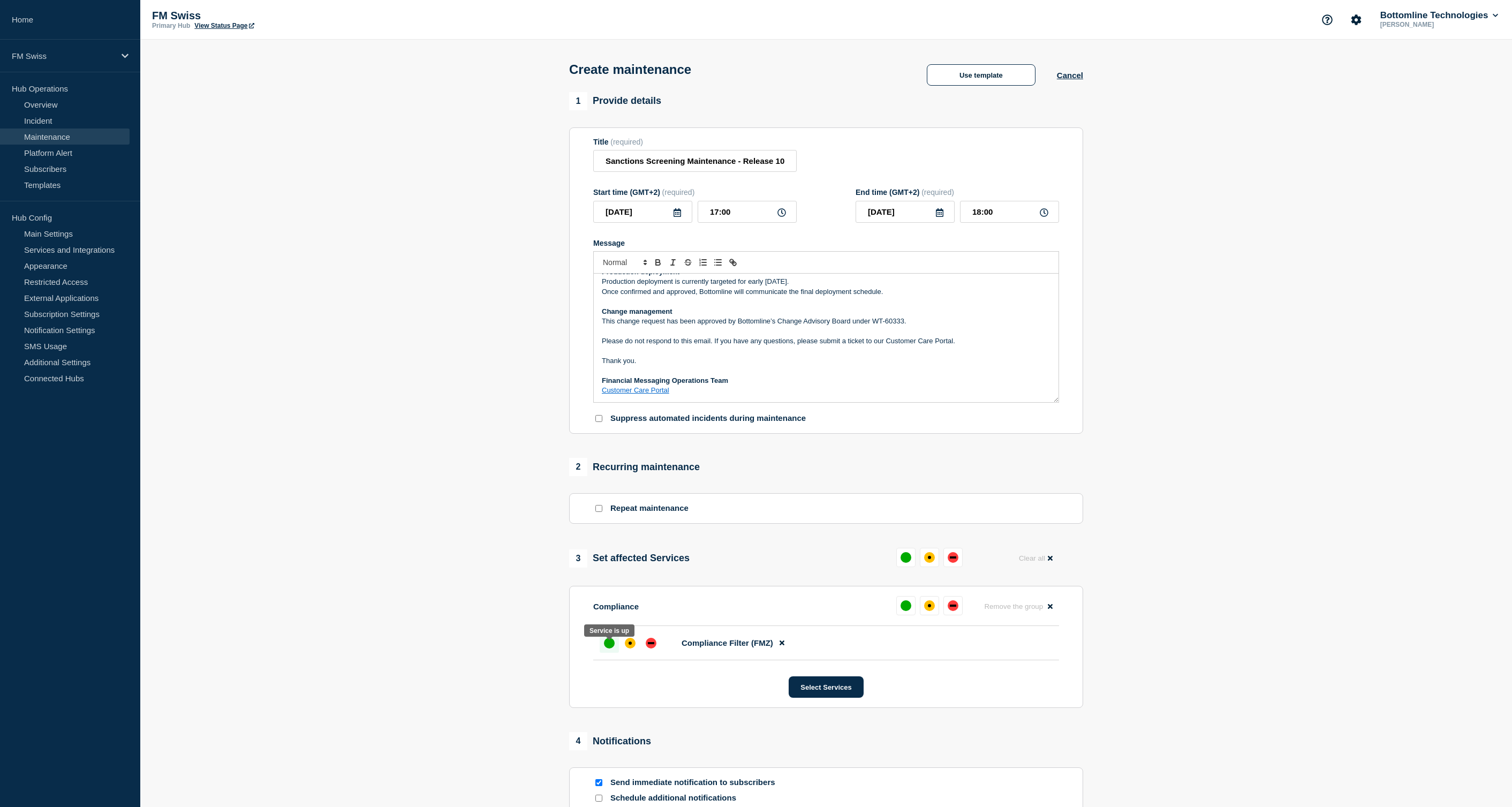
click at [613, 648] on div "up" at bounding box center [609, 643] width 11 height 11
click at [627, 648] on div "affected" at bounding box center [630, 643] width 11 height 11
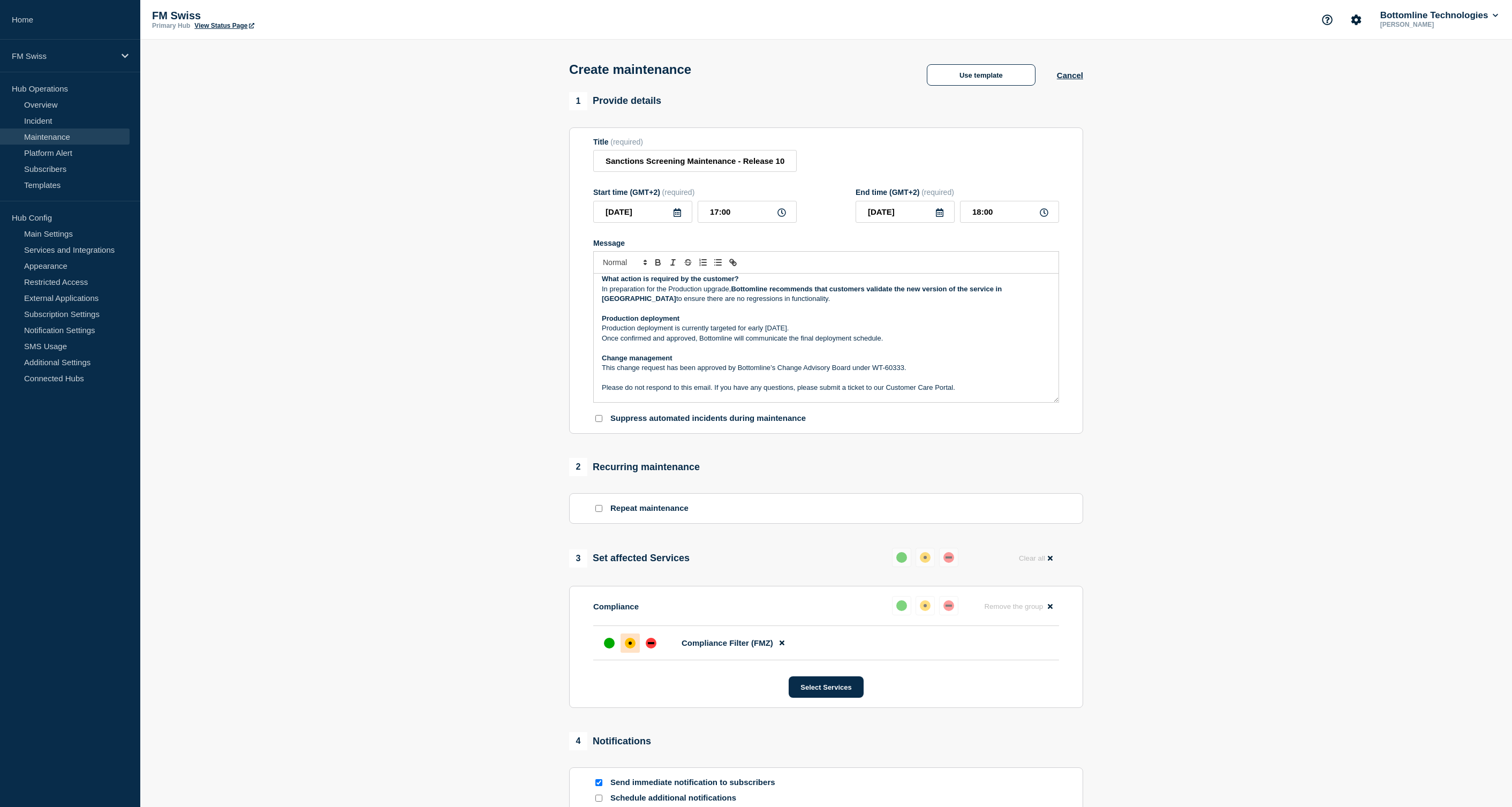
scroll to position [56, 0]
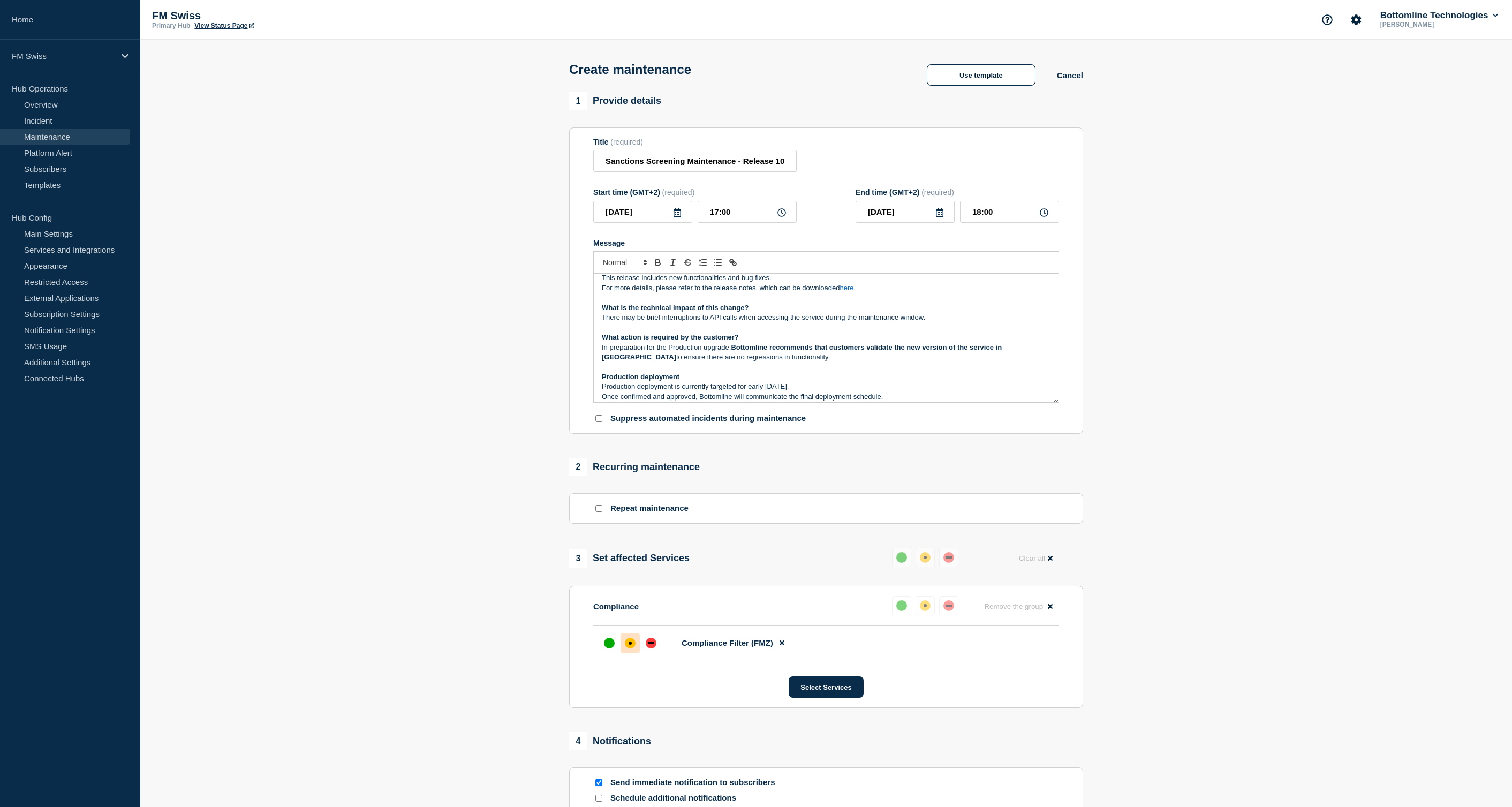
click at [719, 323] on p "There may be brief interruptions to API calls when accessing the service during…" at bounding box center [826, 317] width 449 height 9
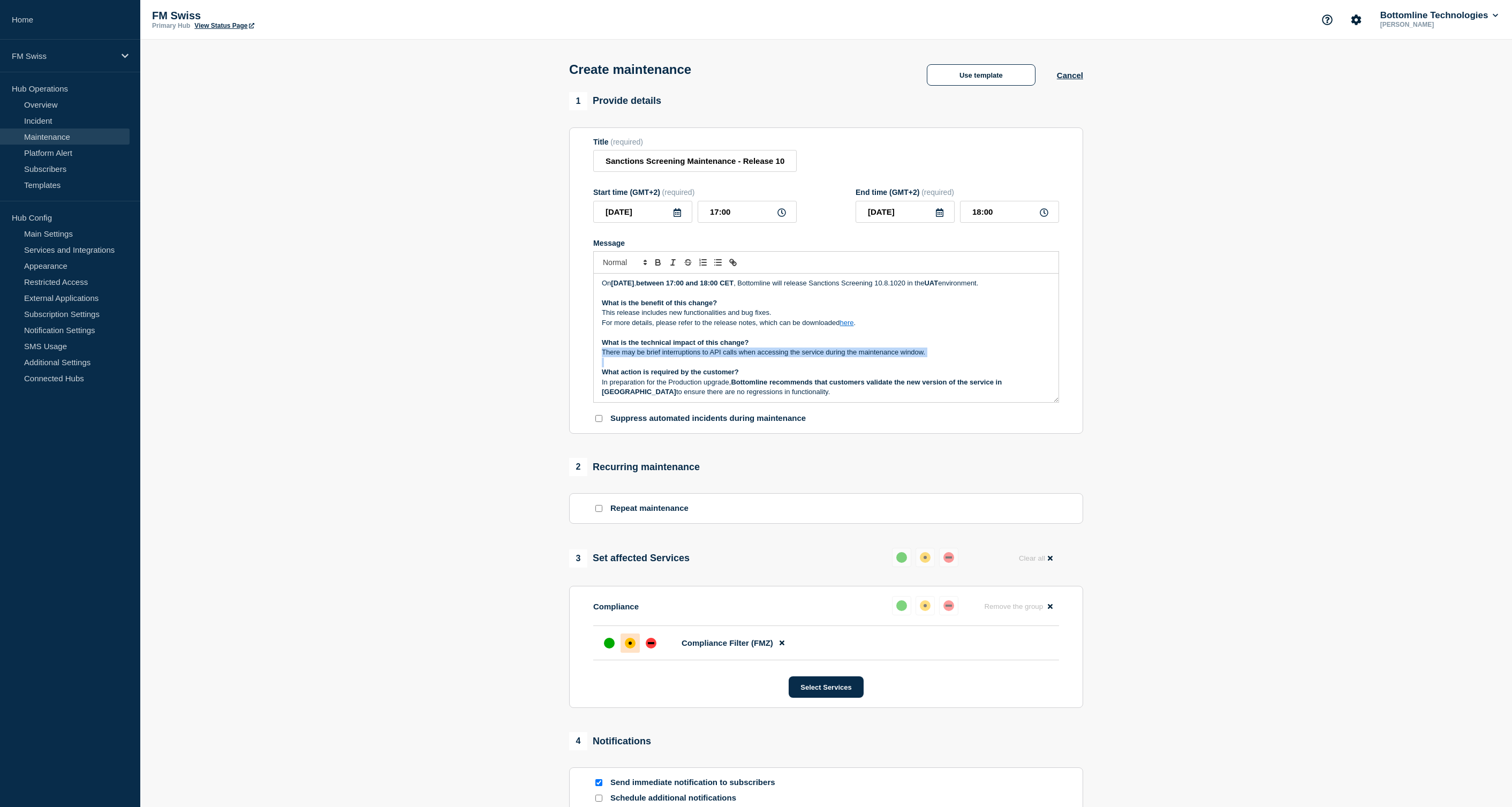
scroll to position [2, 0]
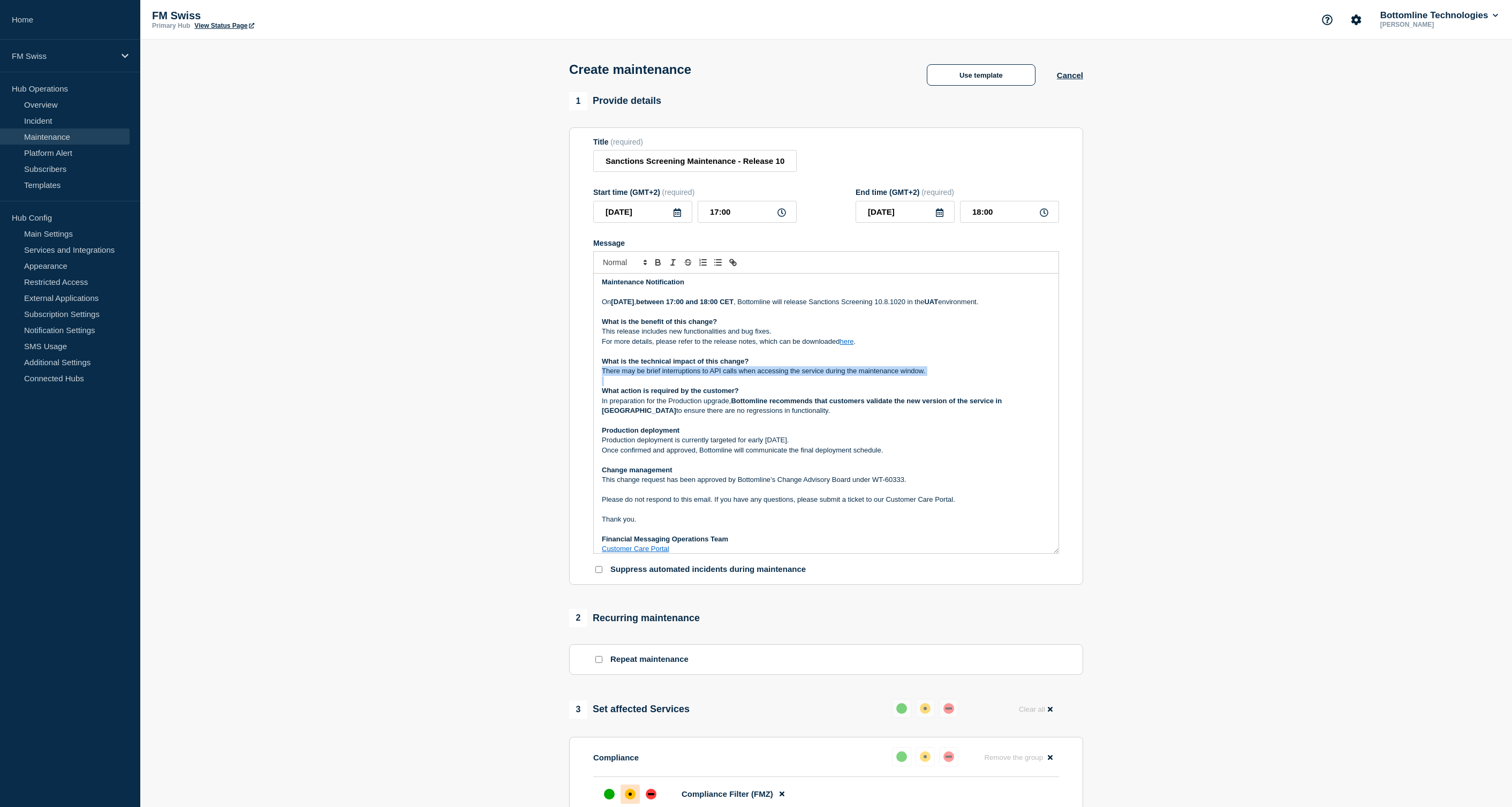
drag, startPoint x: 1056, startPoint y: 405, endPoint x: 1060, endPoint y: 560, distance: 155.1
click at [1067, 571] on section "Title (required) Sanctions Screening Maintenance - Release 10.8.1020 - UAT - 14…" at bounding box center [826, 356] width 514 height 458
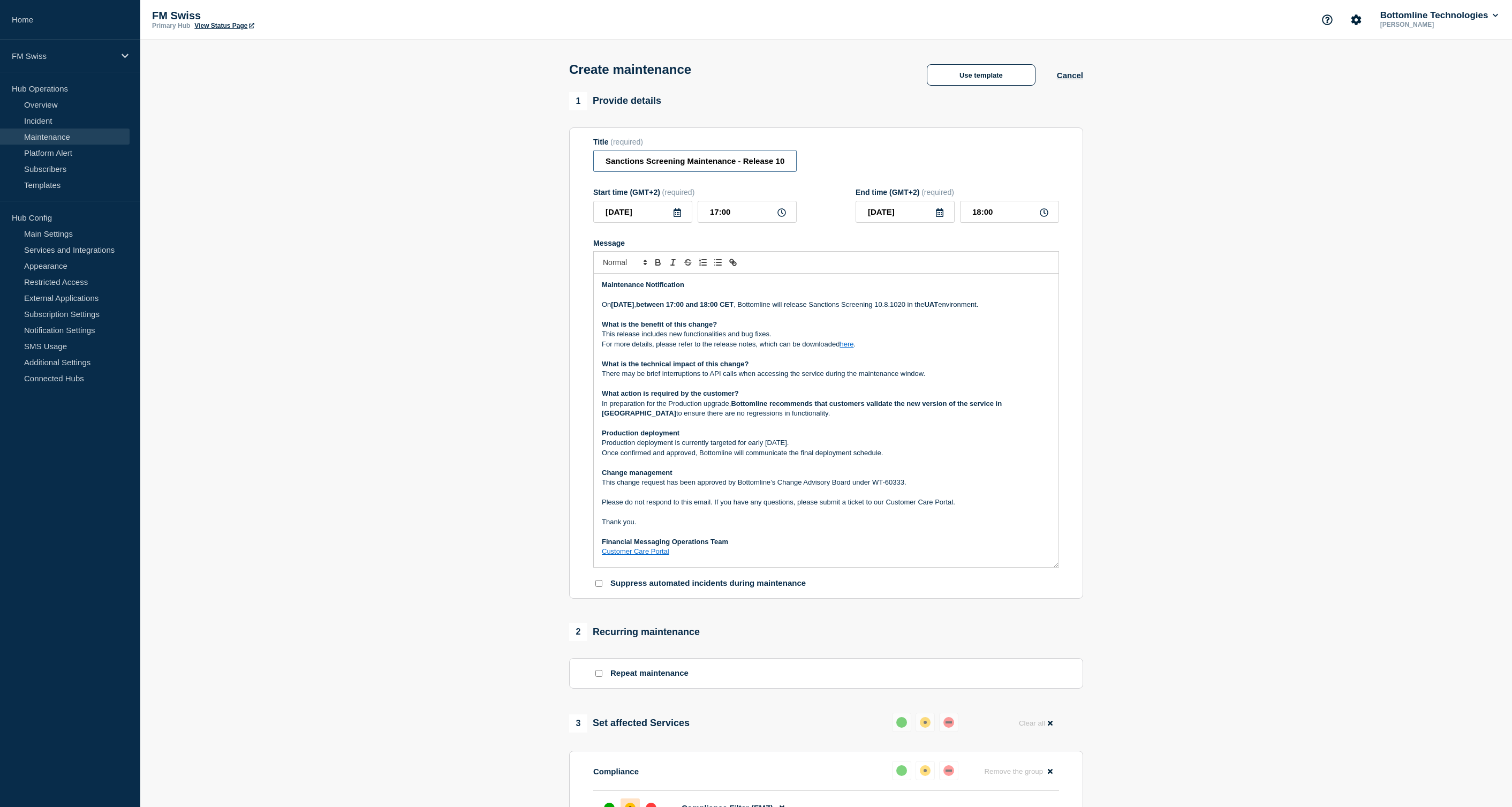
click at [719, 162] on input "Sanctions Screening Maintenance - Release 10.8.1020 - UAT - 14/OCT/2025 - WT-60…" at bounding box center [695, 161] width 204 height 22
click at [625, 165] on input "Sanctions Screening Maintenance - Release 10.8.1020 - UAT - 14/OCT/2025 - WT-60…" at bounding box center [695, 161] width 204 height 22
drag, startPoint x: 625, startPoint y: 165, endPoint x: 659, endPoint y: 172, distance: 34.7
click at [659, 172] on input "Sanctions Screening Maintenance - Release 10.8.1020 - UAT - 14/OCT/2025 - WT-60…" at bounding box center [695, 161] width 204 height 22
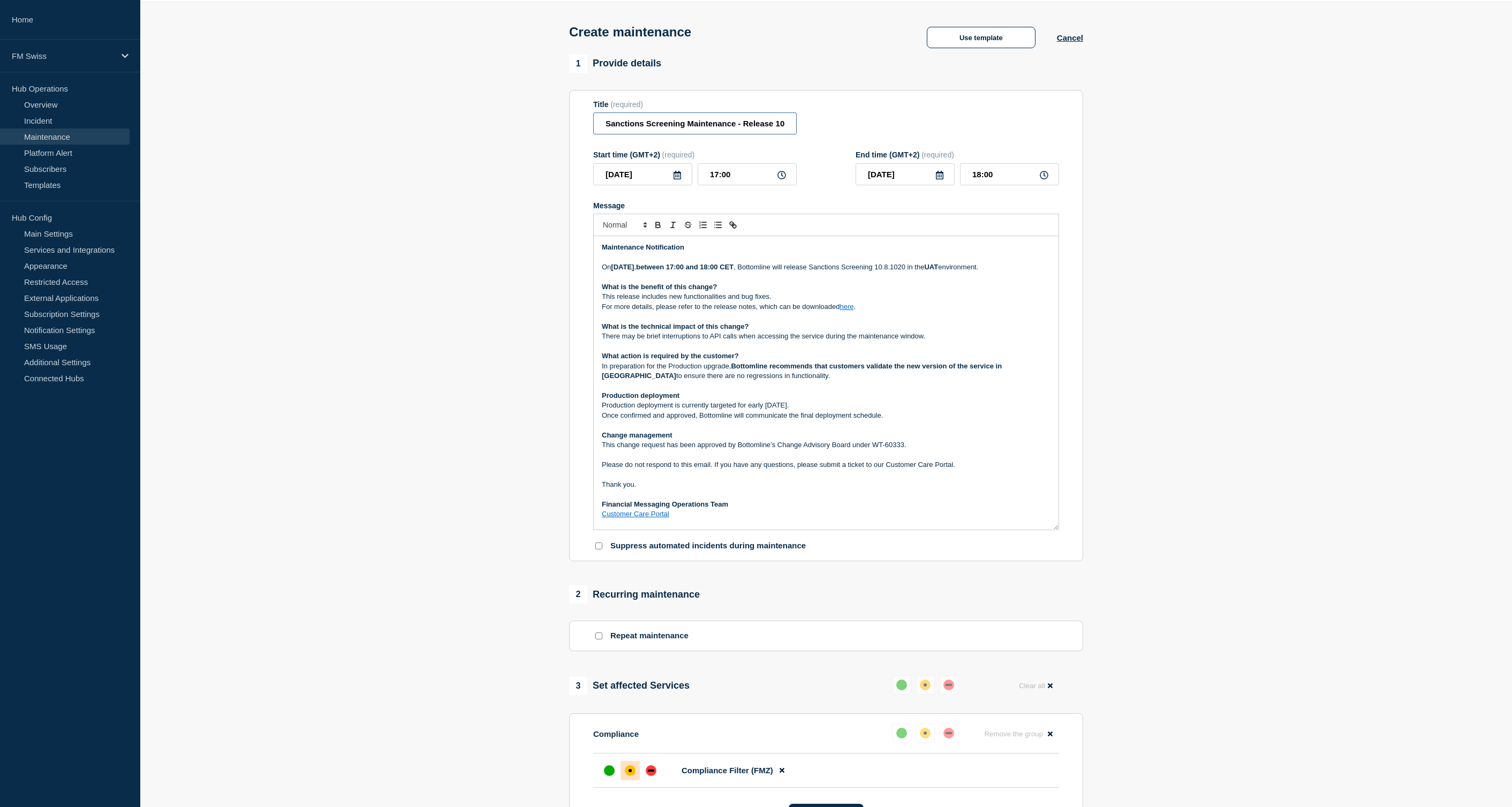
scroll to position [54, 0]
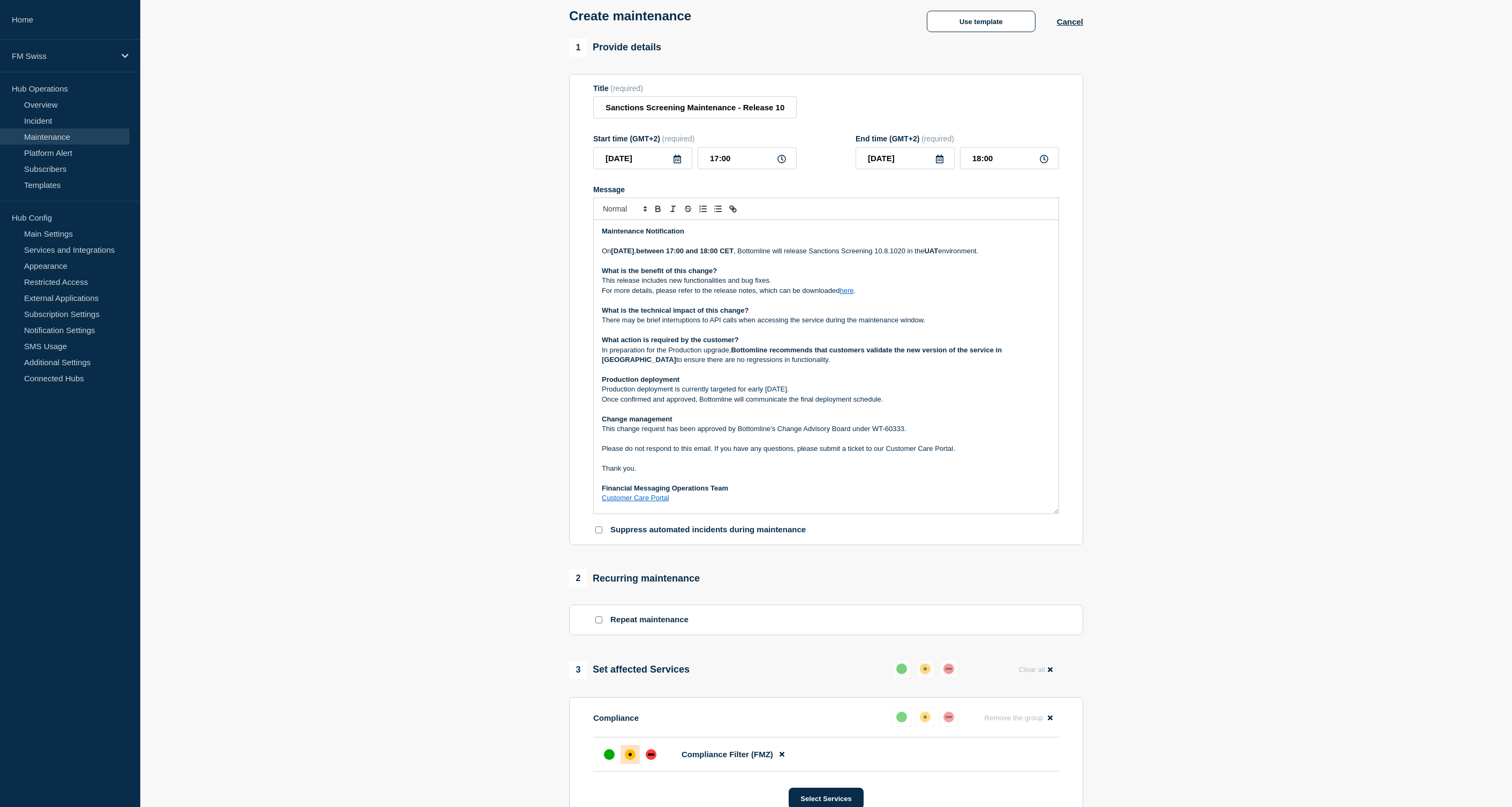
click at [699, 759] on span "Compliance Filter (FMZ)" at bounding box center [728, 754] width 92 height 9
drag, startPoint x: 699, startPoint y: 760, endPoint x: 732, endPoint y: 759, distance: 33.0
click at [732, 759] on span "Compliance Filter (FMZ)" at bounding box center [728, 754] width 92 height 9
copy span "Compliance Filter"
click at [669, 109] on input "Sanctions Screening Maintenance - Release 10.8.1020 - UAT - 14/OCT/2025 - WT-60…" at bounding box center [695, 107] width 204 height 22
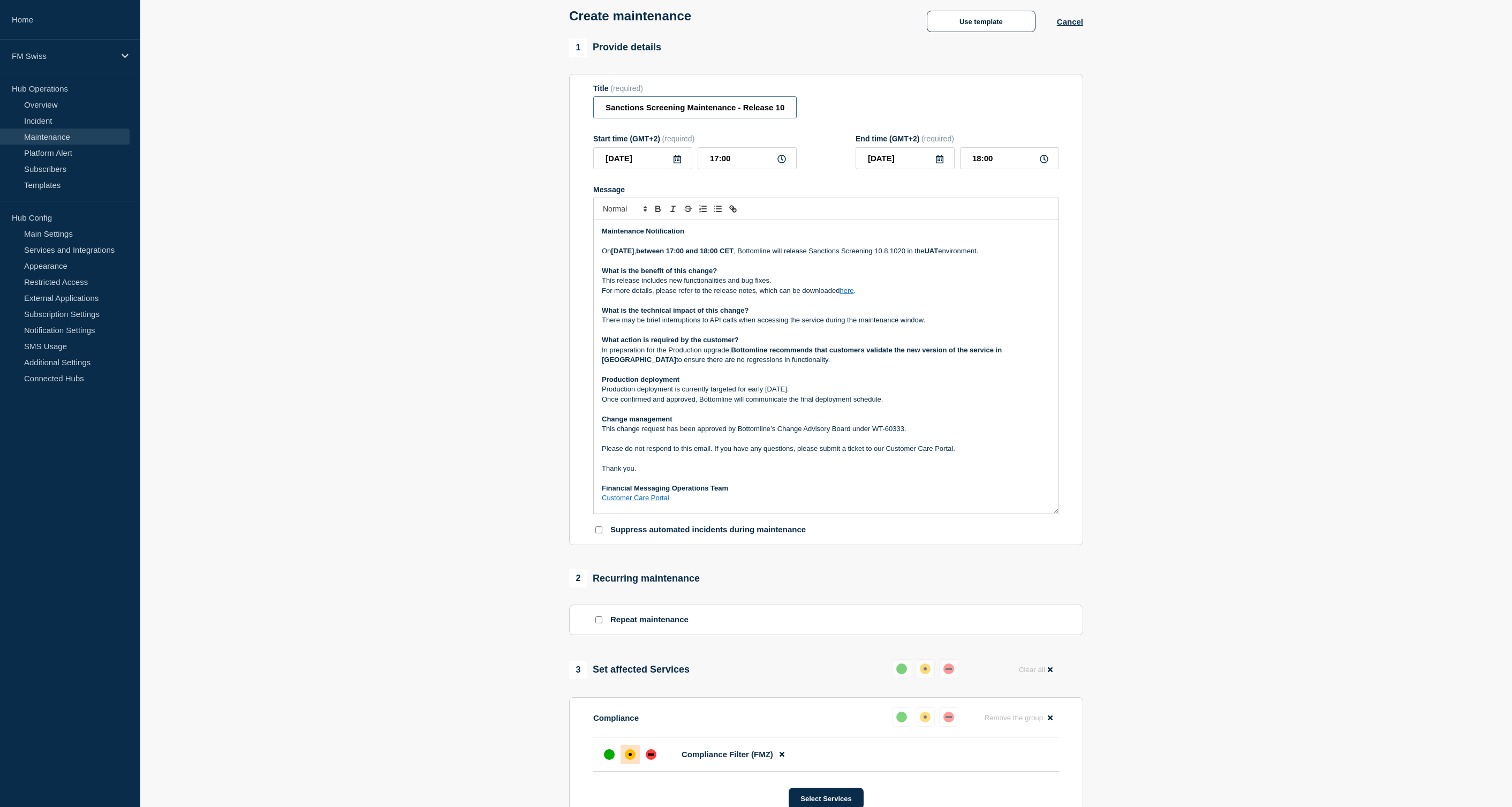
paste input "Compliance Filter"
drag, startPoint x: 669, startPoint y: 109, endPoint x: 630, endPoint y: 109, distance: 39.0
click at [630, 109] on input "Compliance Filter Maintenance - Release 10.8.1020 - UAT - 14/OCT/2025 - WT-60333" at bounding box center [695, 107] width 204 height 22
click at [672, 112] on input "Compliance Filter Maintenance - Release 10.8.1020 - UAT - 14/OCT/2025 - WT-60333" at bounding box center [695, 107] width 204 height 22
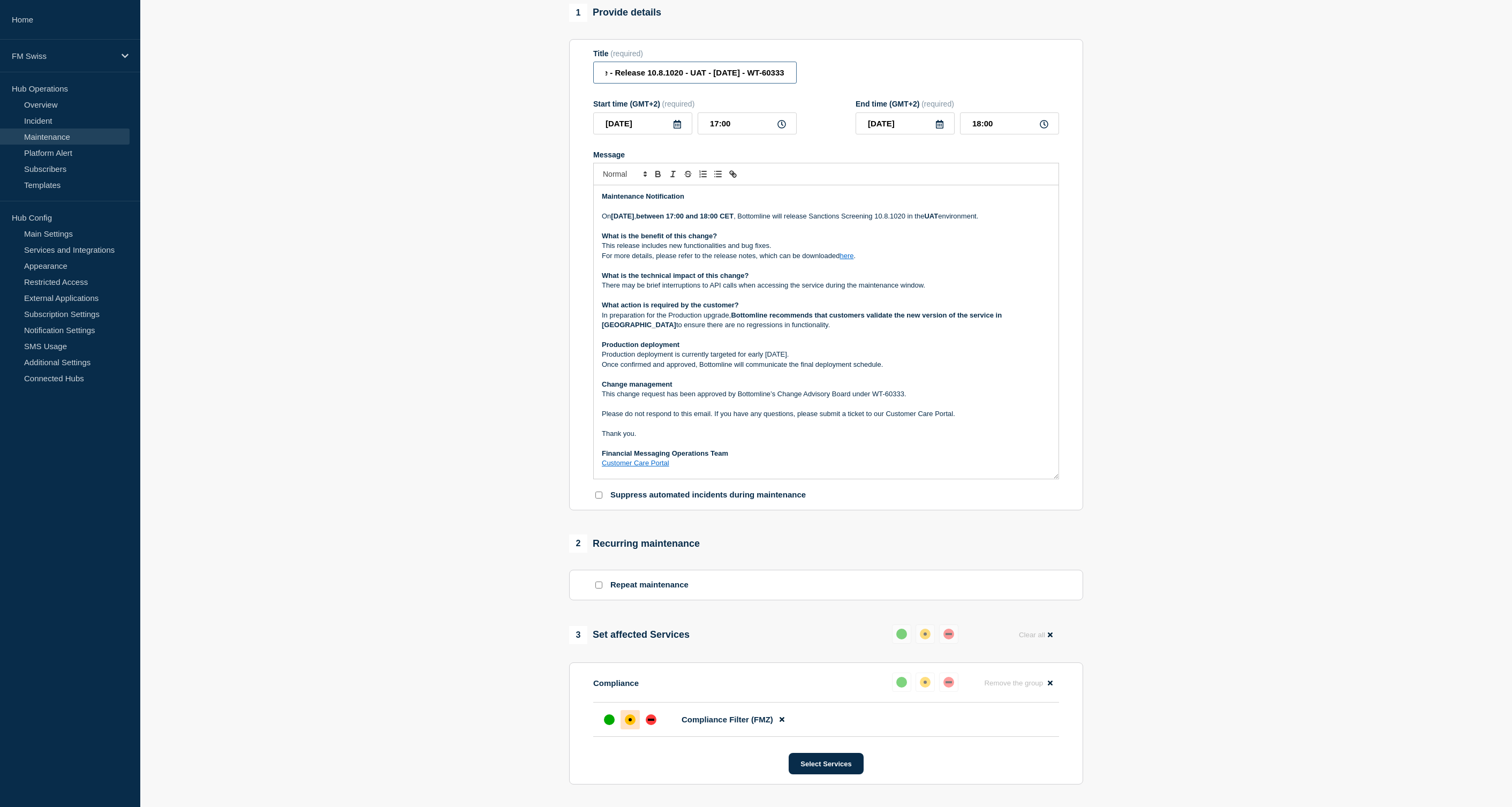
scroll to position [107, 0]
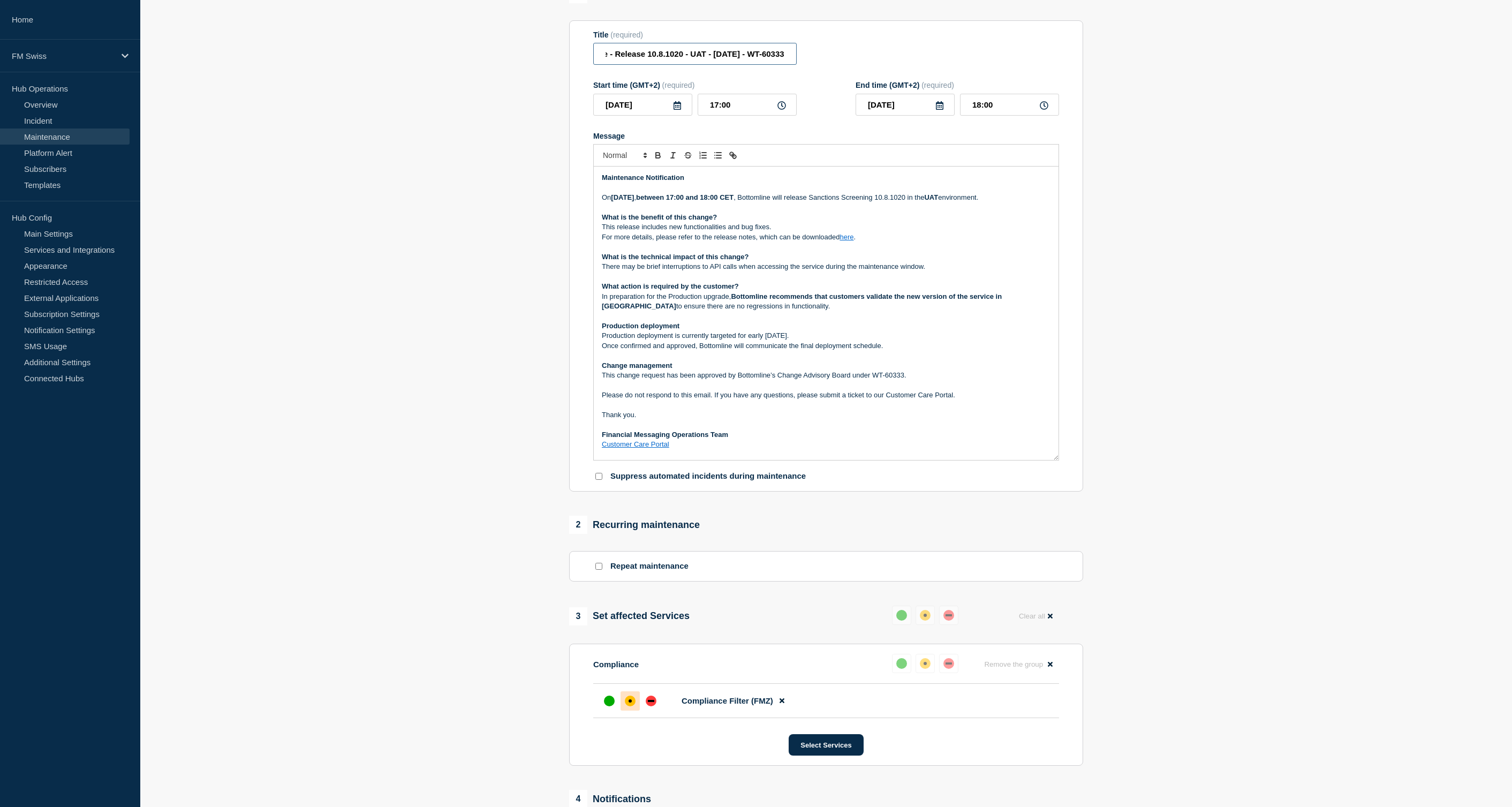
type input "Compliance Filter - Maintenance - Release 10.8.1020 - UAT - 14/OCT/2025 - WT-60…"
click at [756, 271] on p "There may be brief interruptions to API calls when accessing the service during…" at bounding box center [826, 267] width 449 height 9
click at [757, 271] on p "There may be brief interruptions to API calls when accessing the service during…" at bounding box center [826, 267] width 449 height 9
click at [758, 271] on p "There may be brief interruptions to API calls when accessing the service during…" at bounding box center [826, 267] width 449 height 9
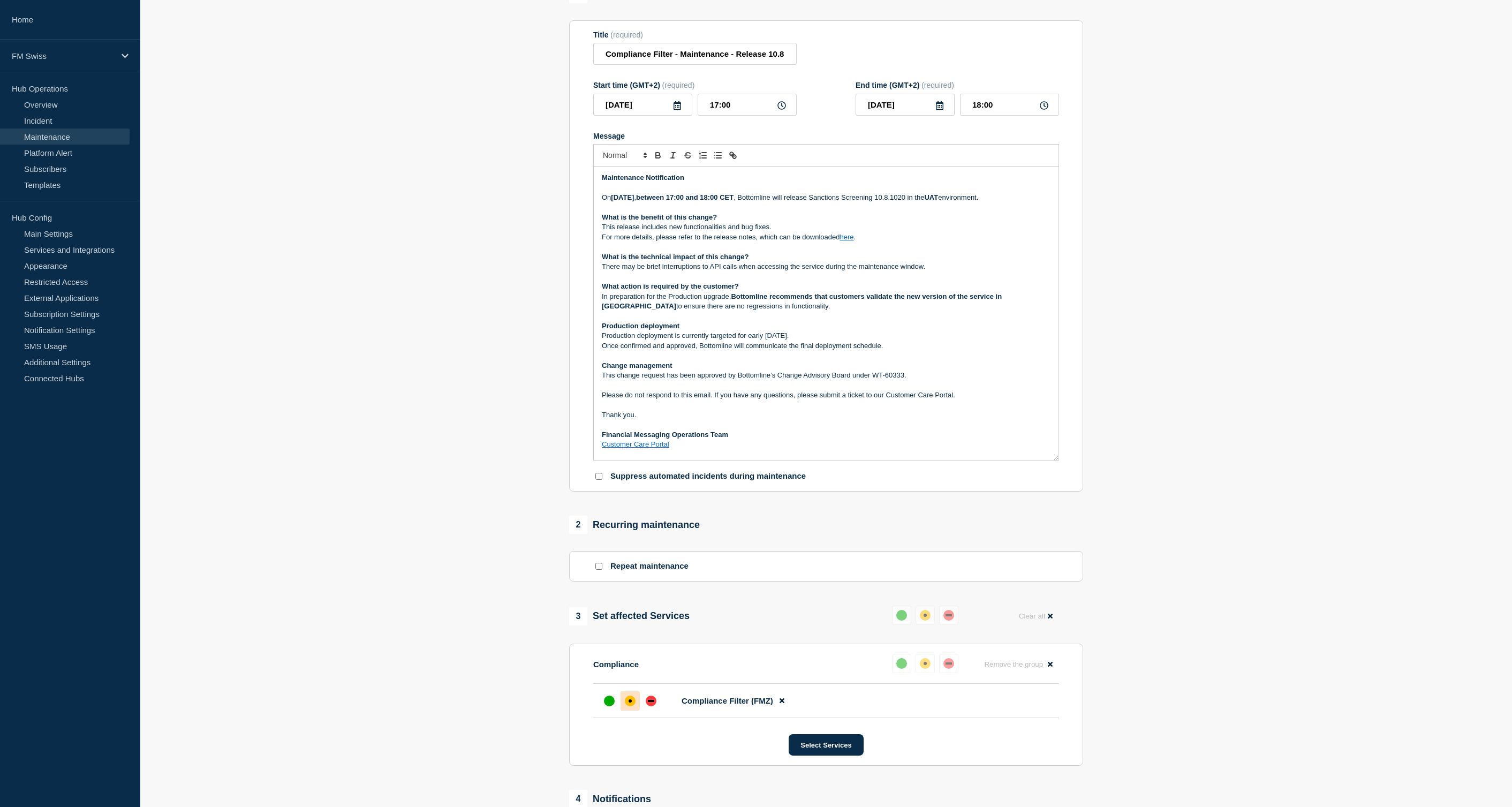
click at [812, 271] on p "There may be brief interruptions to API calls when accessing the service during…" at bounding box center [826, 267] width 449 height 9
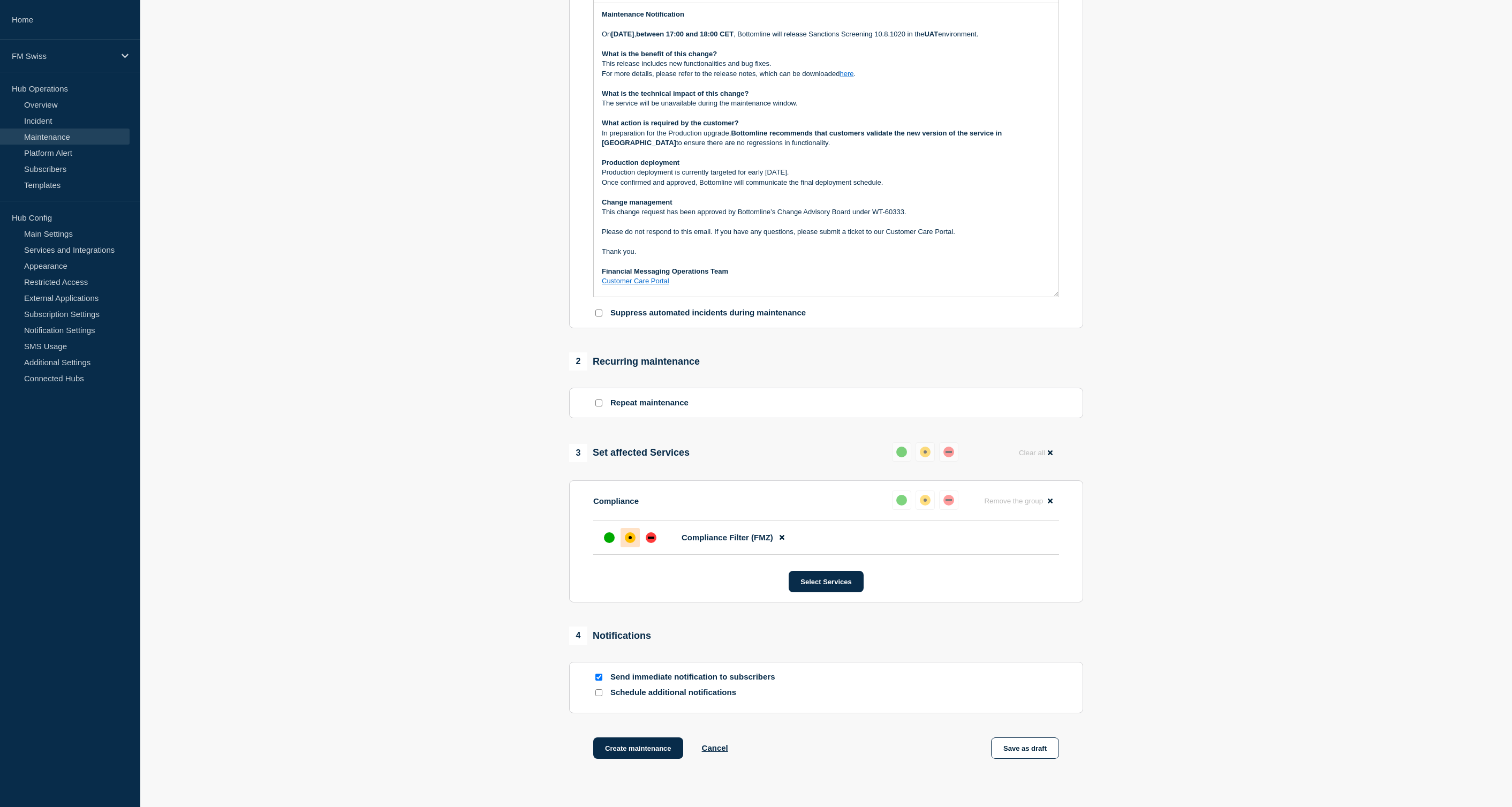
scroll to position [321, 0]
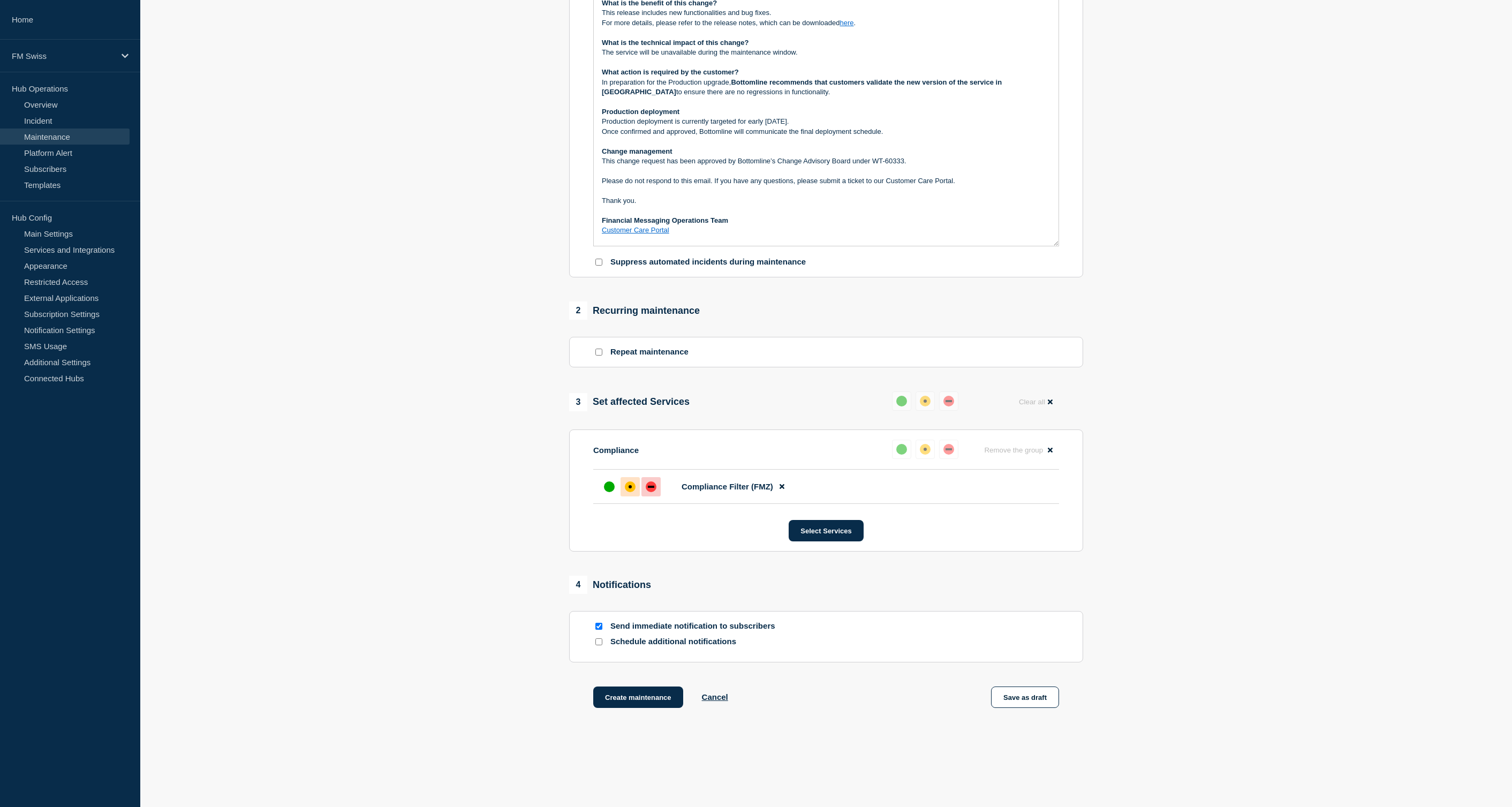
click at [656, 491] on div at bounding box center [651, 487] width 19 height 19
drag, startPoint x: 1049, startPoint y: 707, endPoint x: 1034, endPoint y: 688, distance: 24.2
click at [1034, 687] on div "1 Provide details Title (required) Compliance Filter - Maintenance - Release 10…" at bounding box center [826, 253] width 526 height 964
click at [1026, 707] on button "Save as draft" at bounding box center [1025, 697] width 68 height 22
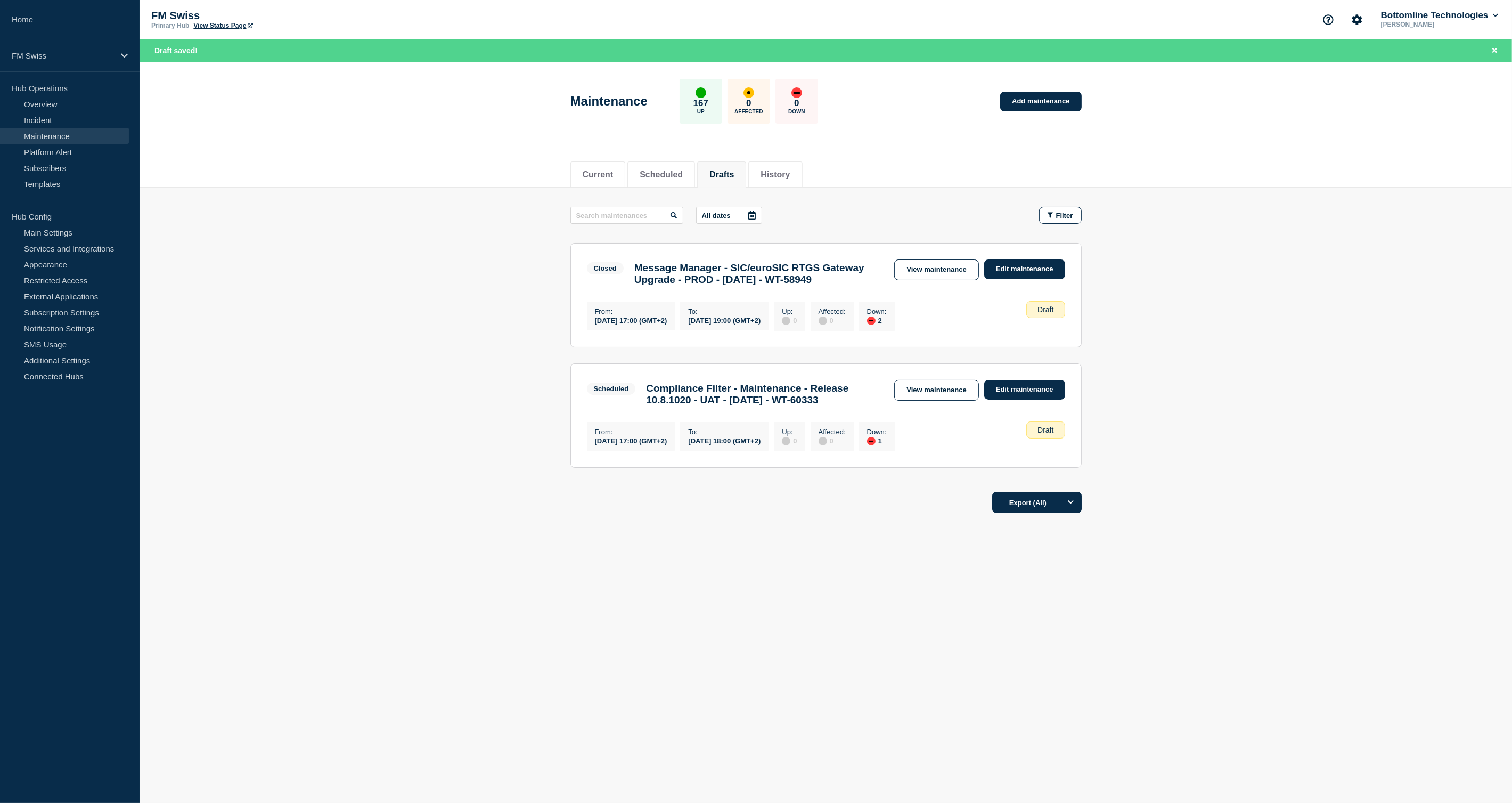
click at [727, 214] on p "All dates" at bounding box center [716, 215] width 29 height 8
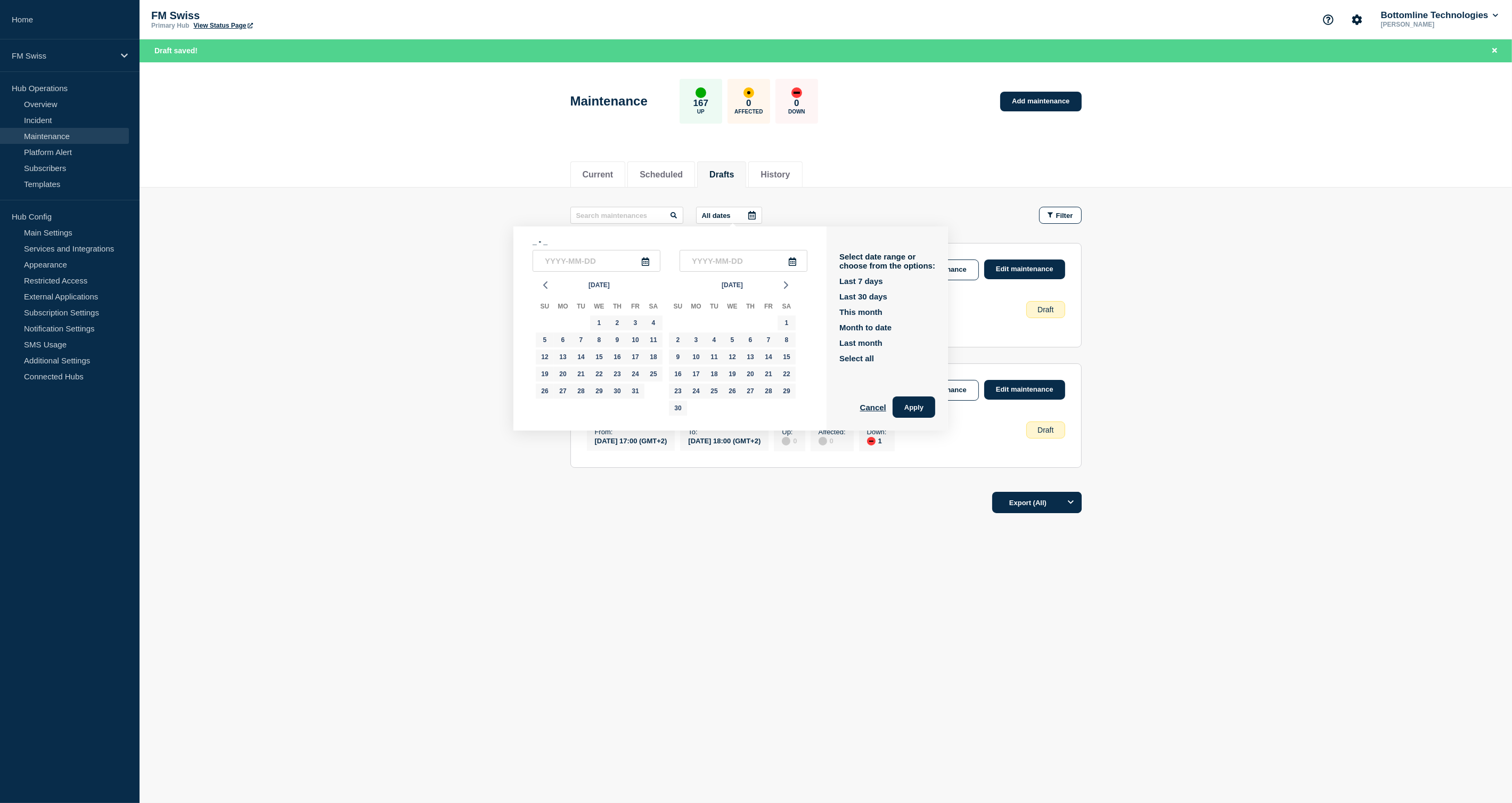
click at [732, 173] on button "Drafts" at bounding box center [722, 175] width 25 height 9
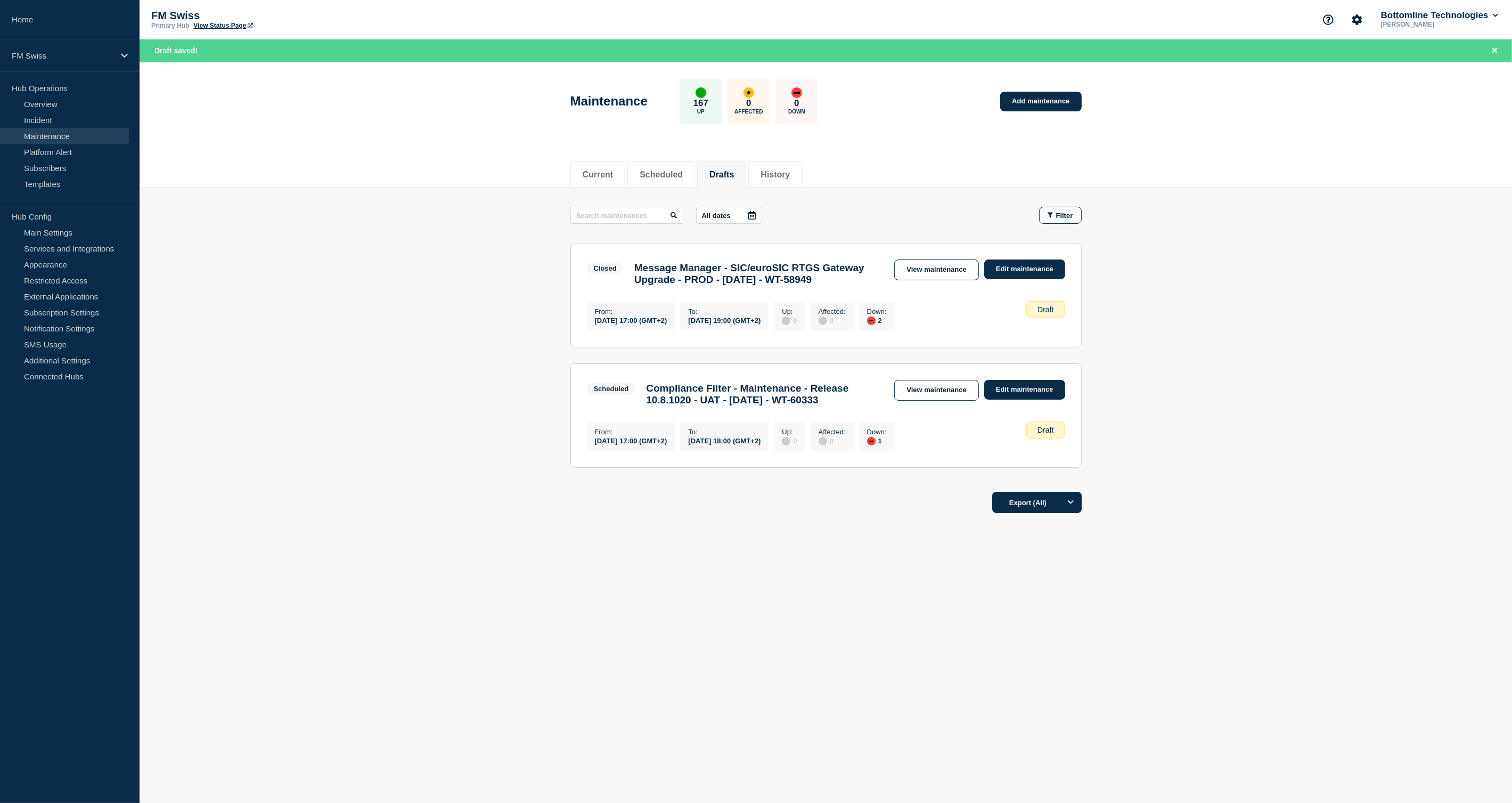
click at [734, 173] on button "Drafts" at bounding box center [722, 175] width 25 height 9
click at [948, 401] on link "View maintenance" at bounding box center [936, 390] width 84 height 21
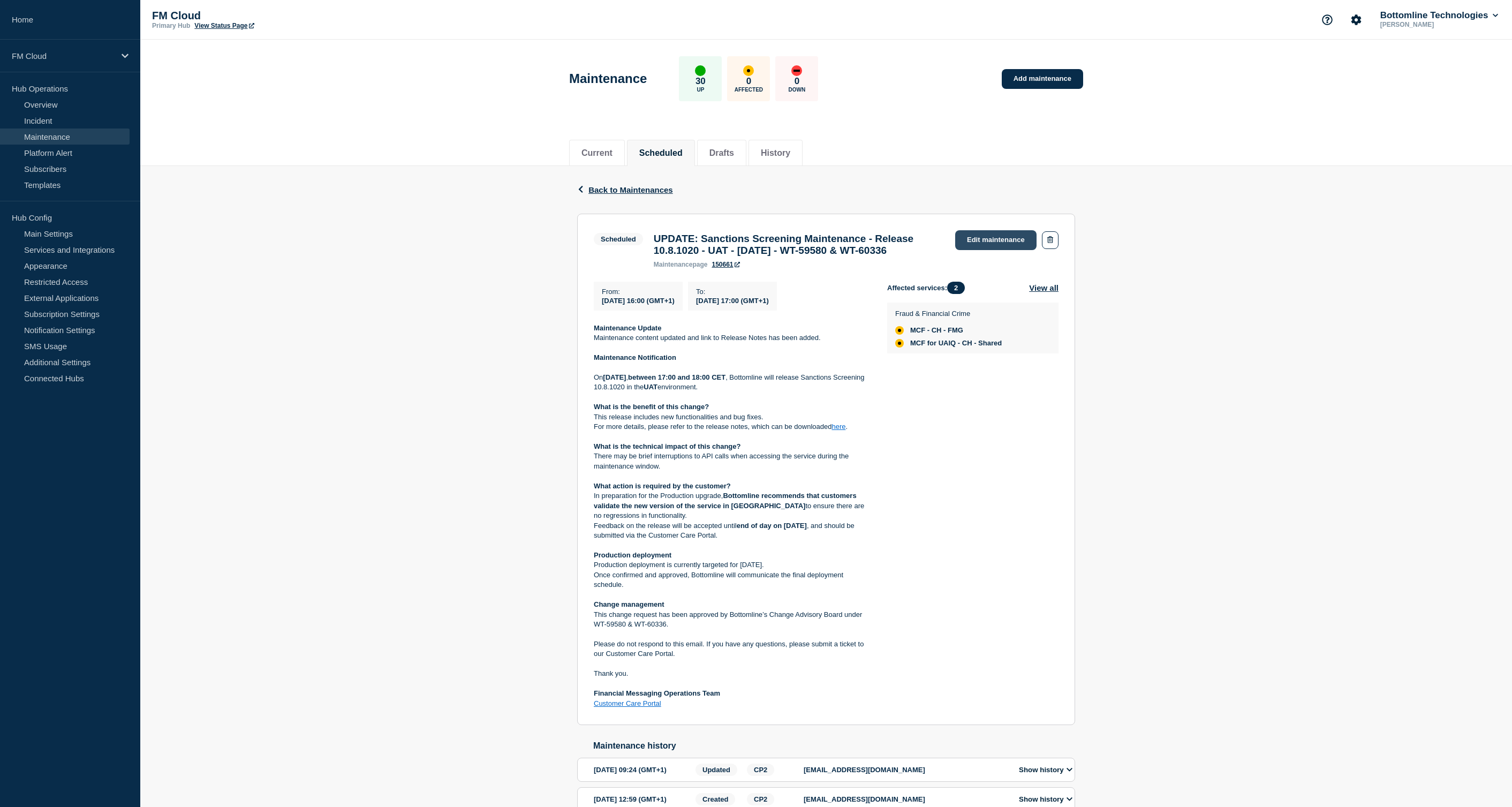
click at [1028, 233] on link "Edit maintenance" at bounding box center [995, 239] width 82 height 19
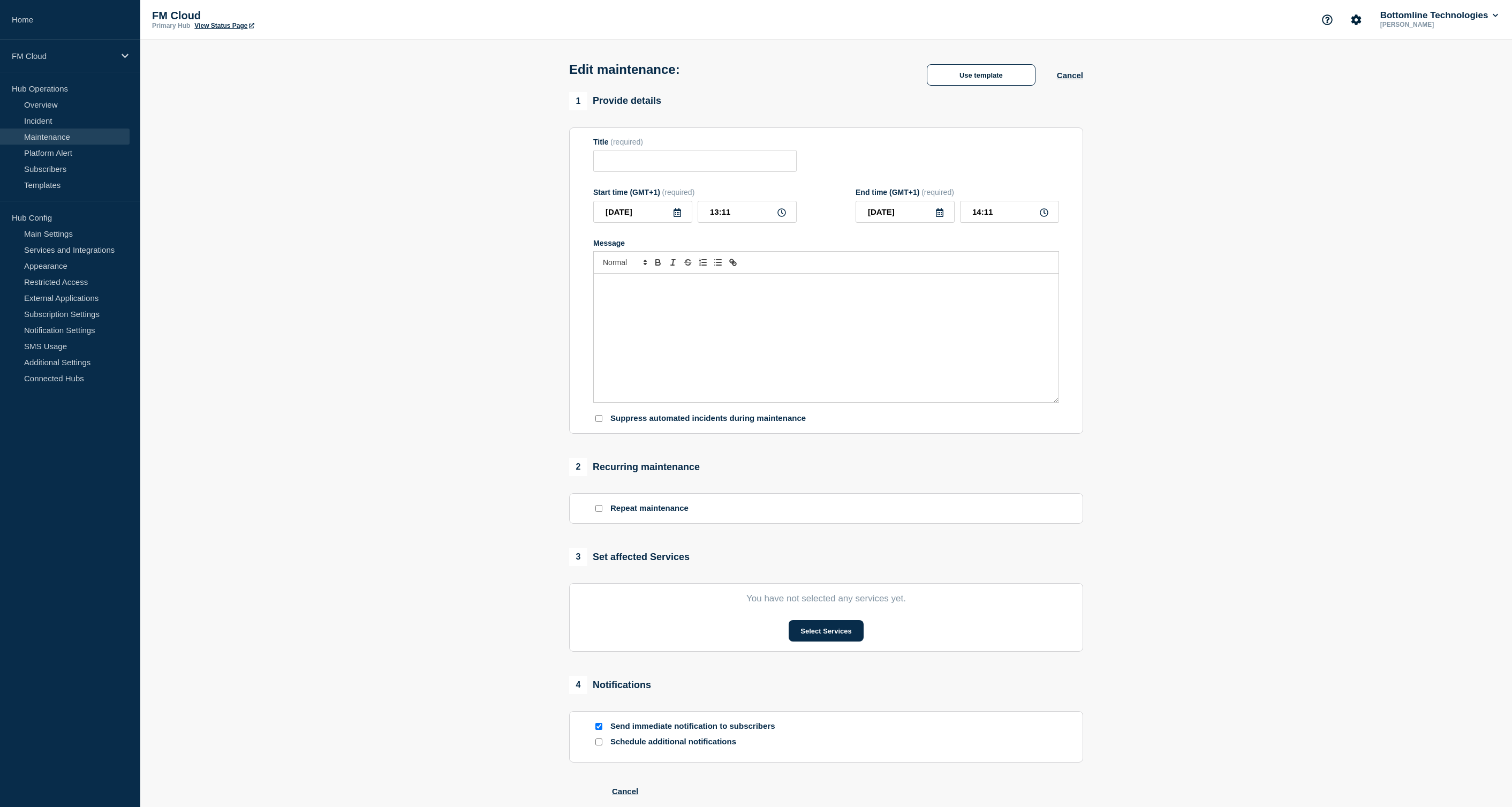
type input "UPDATE: Sanctions Screening Maintenance - Release 10.8.1020 - UAT - 14/OCT/2025…"
type input "16:00"
type input "17:00"
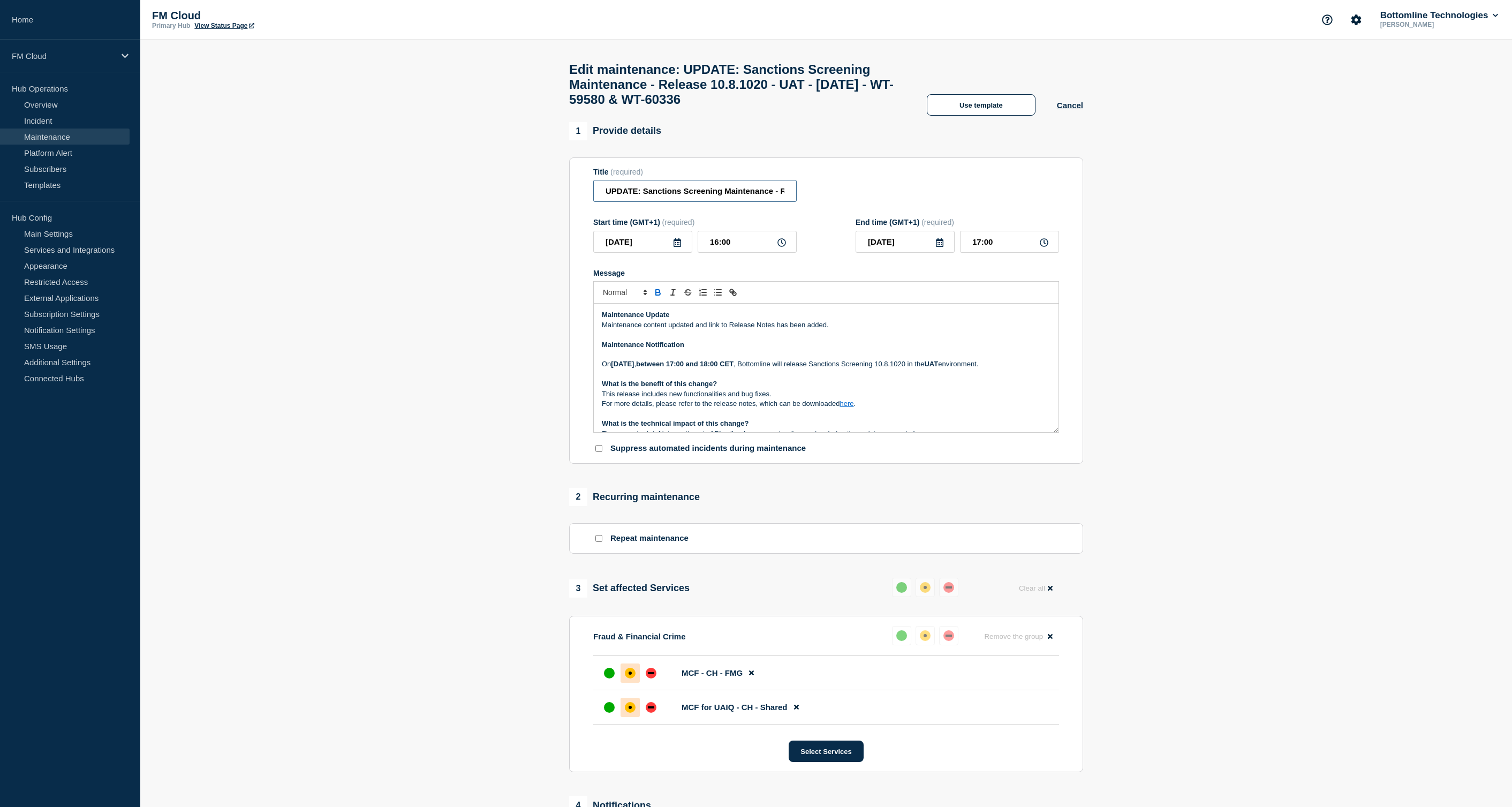
click at [684, 202] on input "UPDATE: Sanctions Screening Maintenance - Release 10.8.1020 - UAT - 14/OCT/2025…" at bounding box center [695, 190] width 204 height 22
click at [676, 340] on p "Message" at bounding box center [826, 334] width 449 height 9
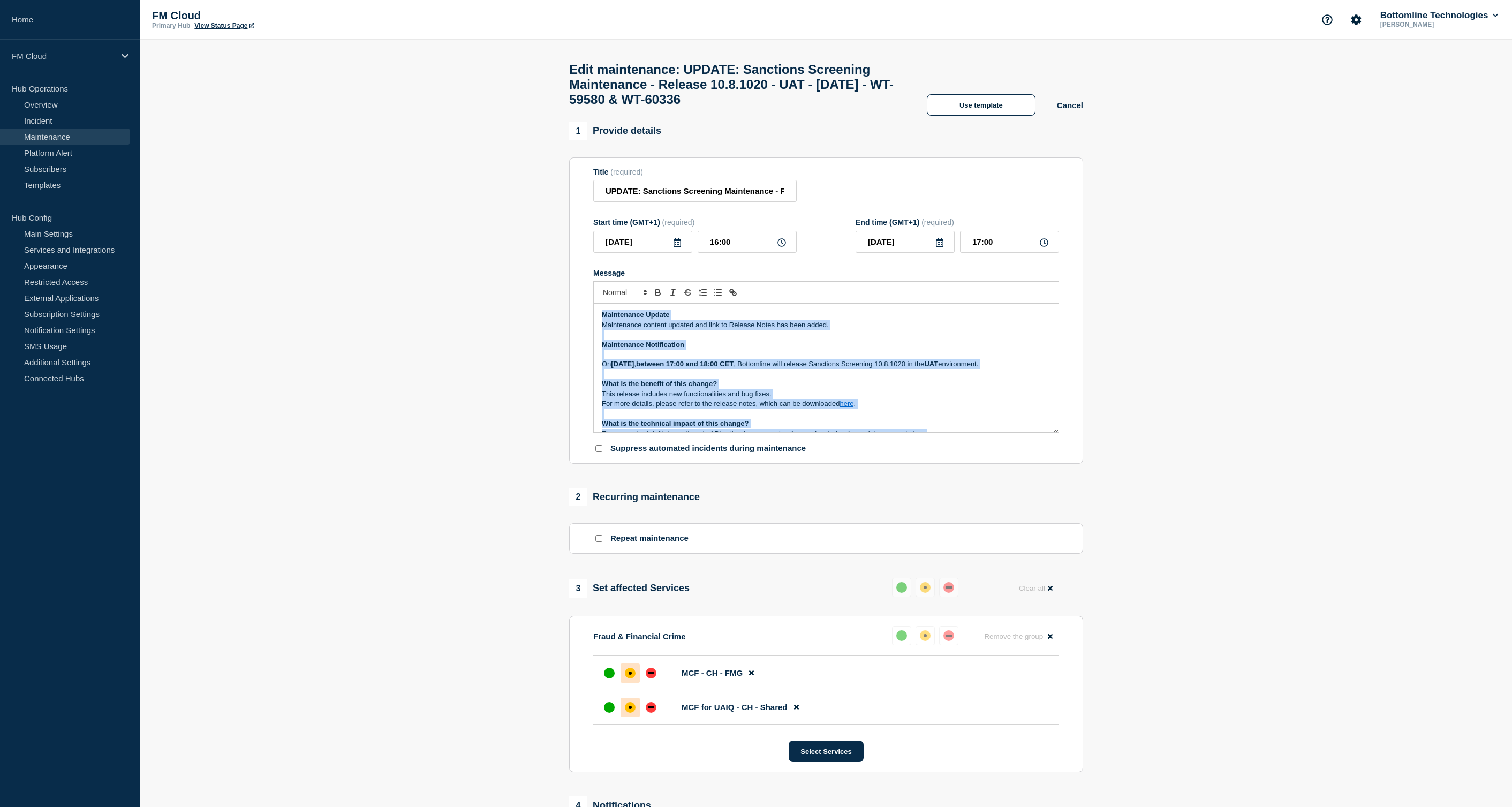
copy div "Maintenance Update Maintenance content updated and link to Release Notes has be…"
drag, startPoint x: 58, startPoint y: 185, endPoint x: 34, endPoint y: 171, distance: 27.8
click at [58, 185] on link "Templates" at bounding box center [65, 184] width 130 height 16
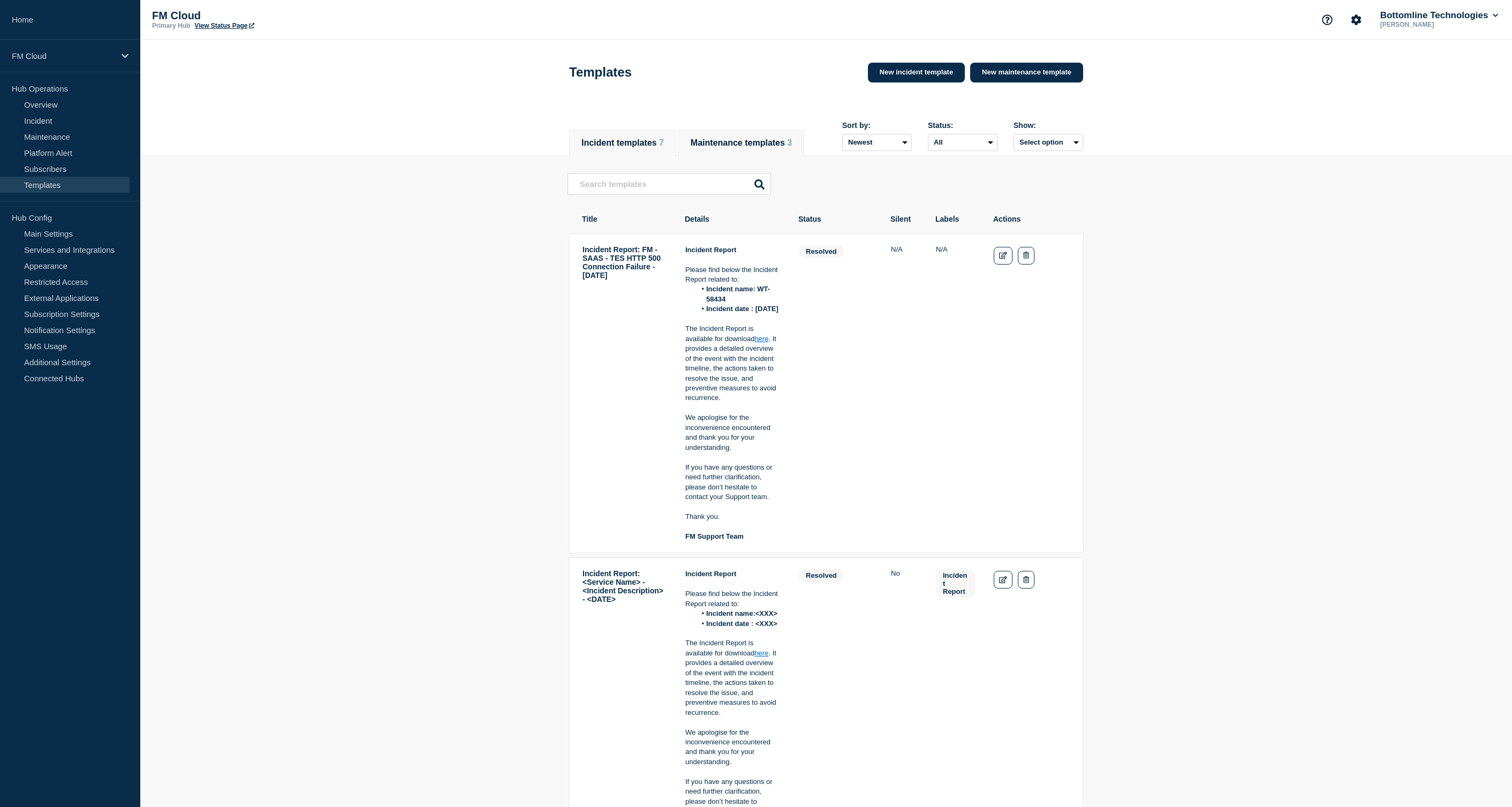
click at [790, 138] on button "Maintenance templates 3" at bounding box center [741, 143] width 101 height 9
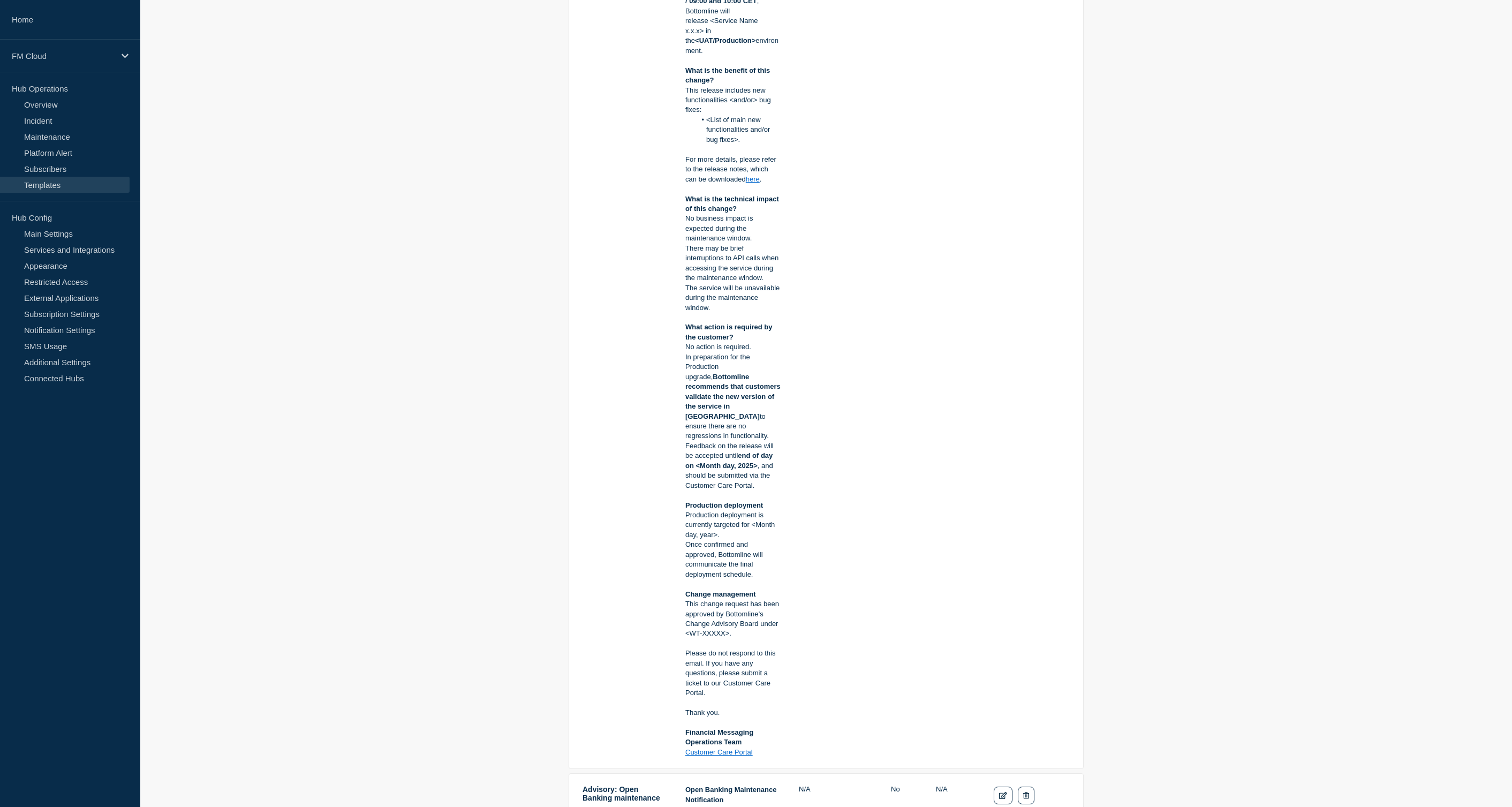
scroll to position [267, 0]
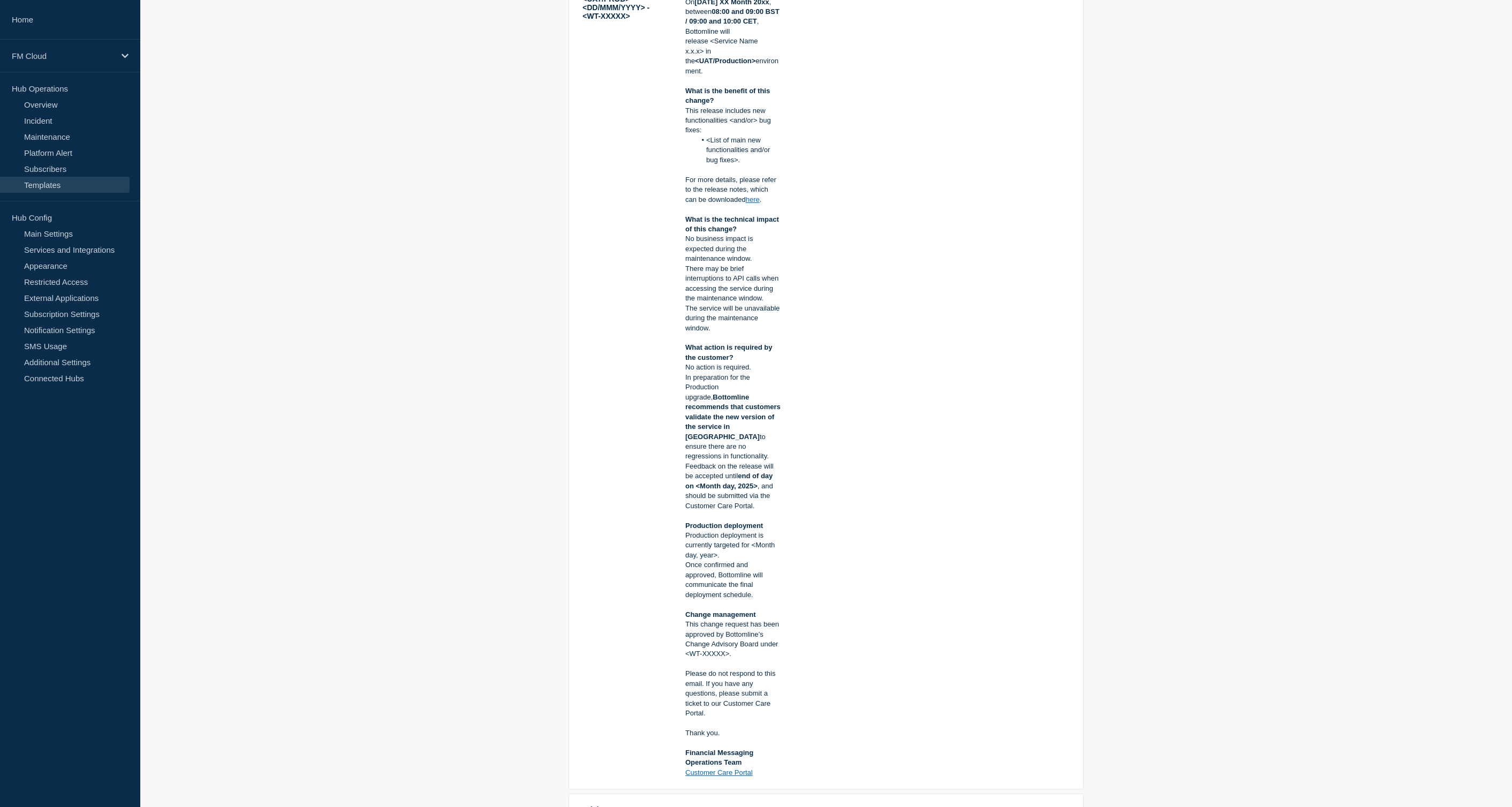
click at [690, 270] on p "There may be brief interruptions to API calls when accessing the service during…" at bounding box center [732, 283] width 96 height 40
click at [690, 309] on p "The service will be unavailable during the maintenance window." at bounding box center [732, 318] width 96 height 30
drag, startPoint x: 690, startPoint y: 309, endPoint x: 718, endPoint y: 327, distance: 33.3
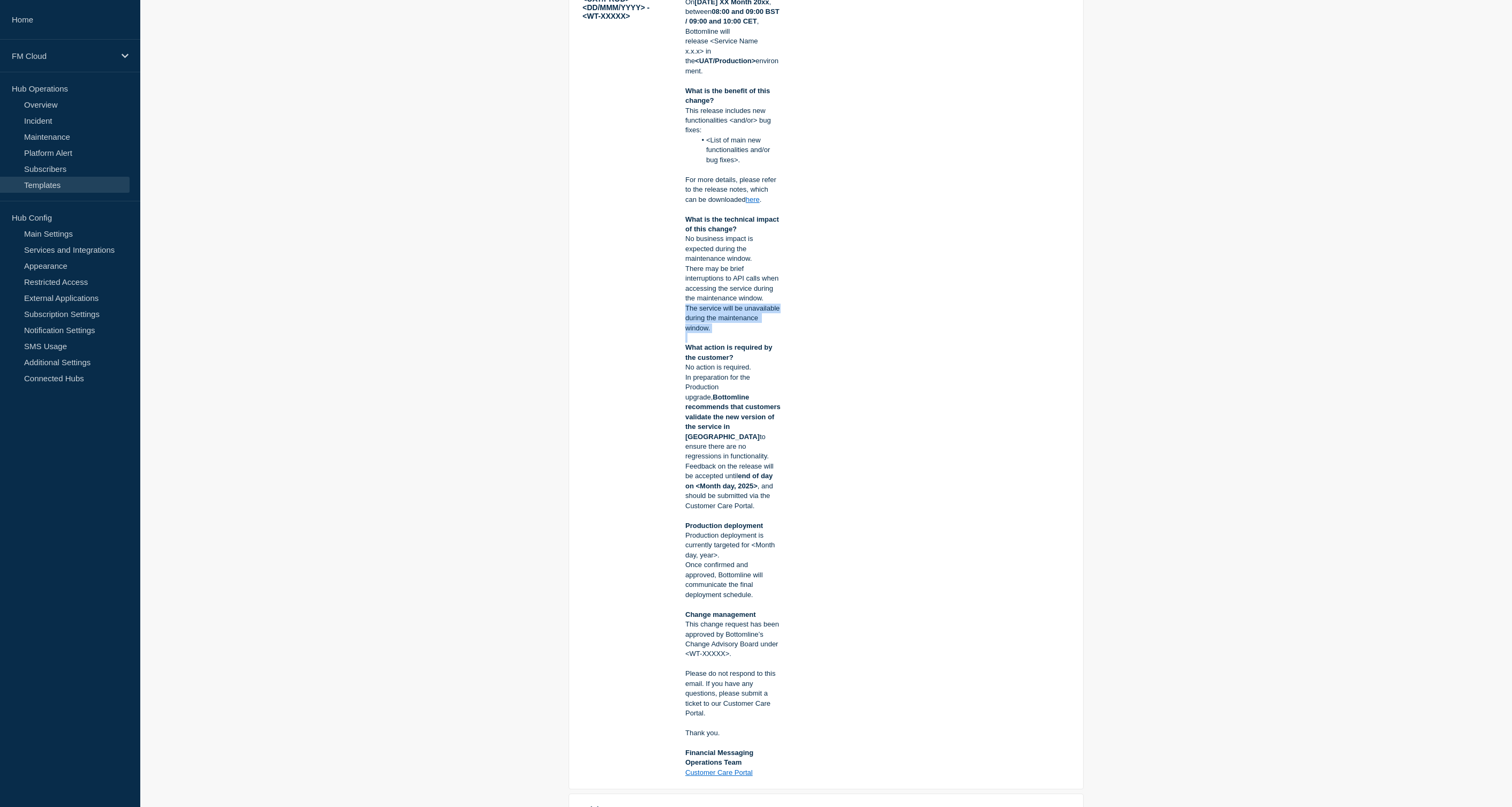
click at [718, 327] on p "The service will be unavailable during the maintenance window." at bounding box center [732, 318] width 96 height 30
copy p "The service will be unavailable during the maintenance window."
